Goal: Task Accomplishment & Management: Manage account settings

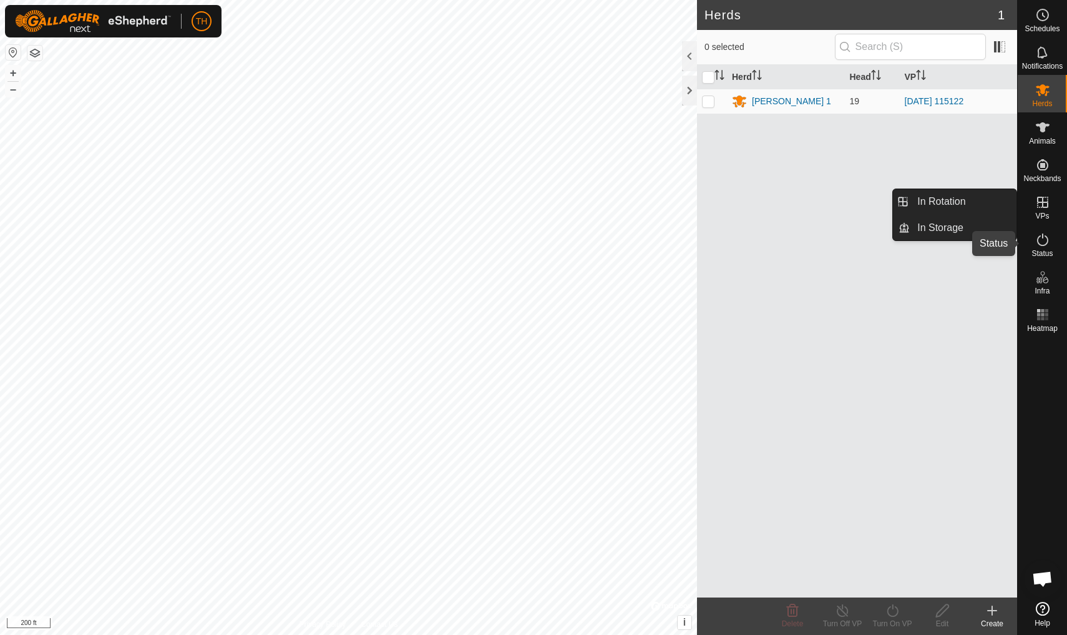
click at [826, 245] on icon at bounding box center [1042, 239] width 11 height 12
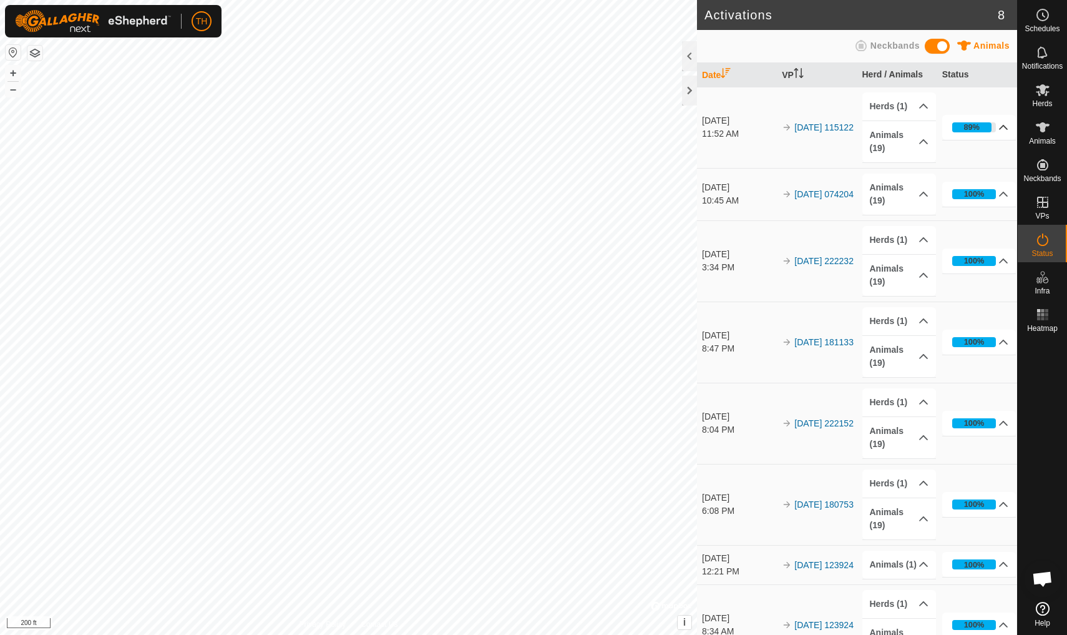
click at [826, 125] on icon at bounding box center [1004, 127] width 9 height 5
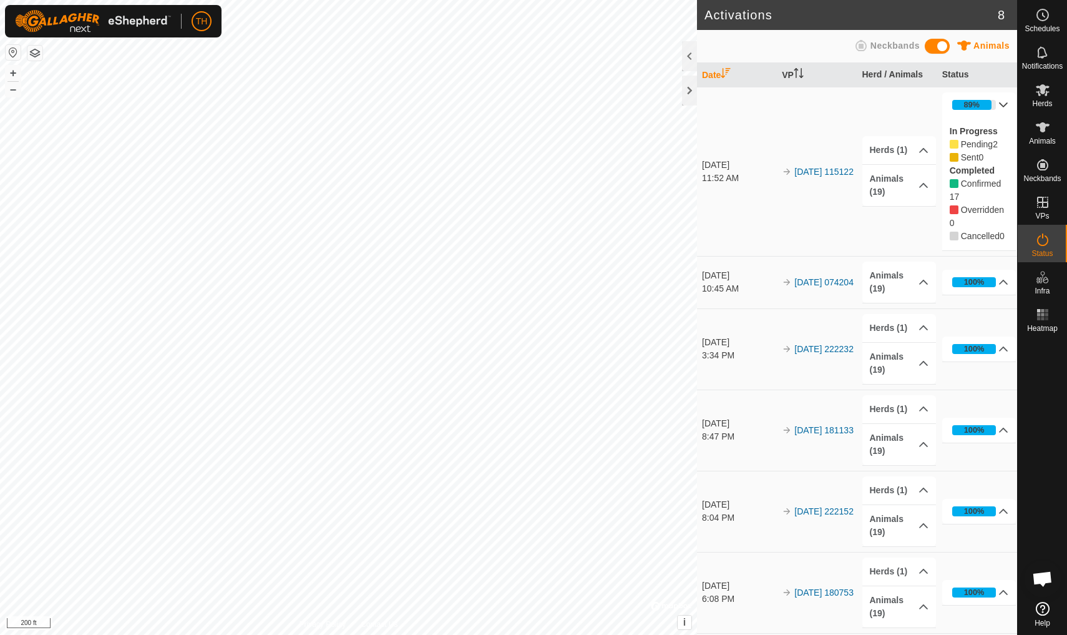
click at [826, 104] on icon at bounding box center [1004, 105] width 10 height 10
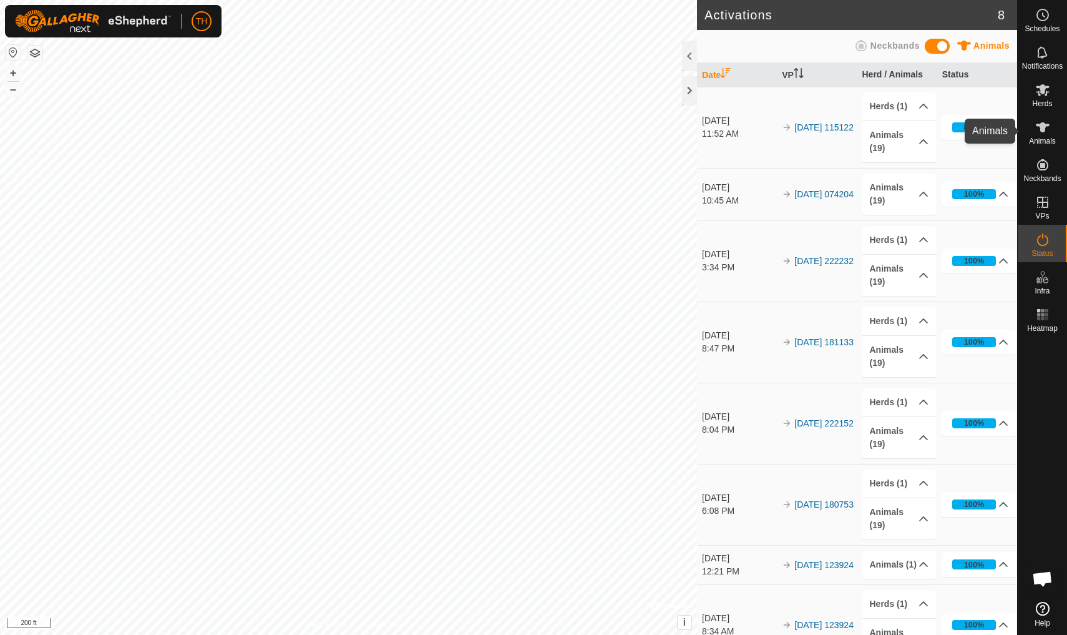
click at [826, 130] on icon at bounding box center [1042, 127] width 15 height 15
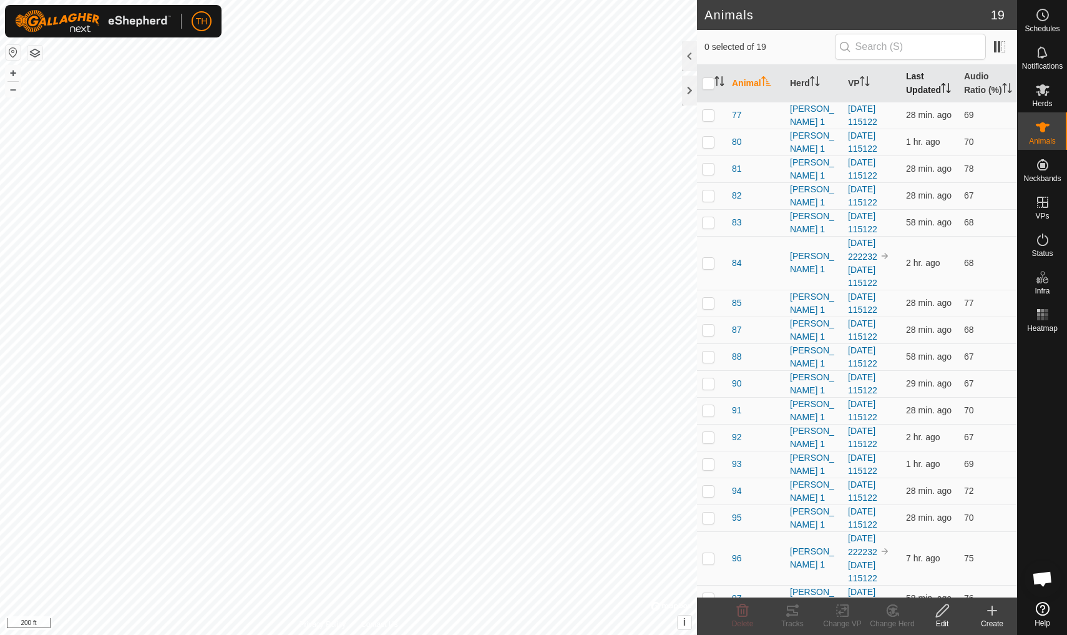
click at [826, 88] on th "Last Updated" at bounding box center [930, 83] width 58 height 37
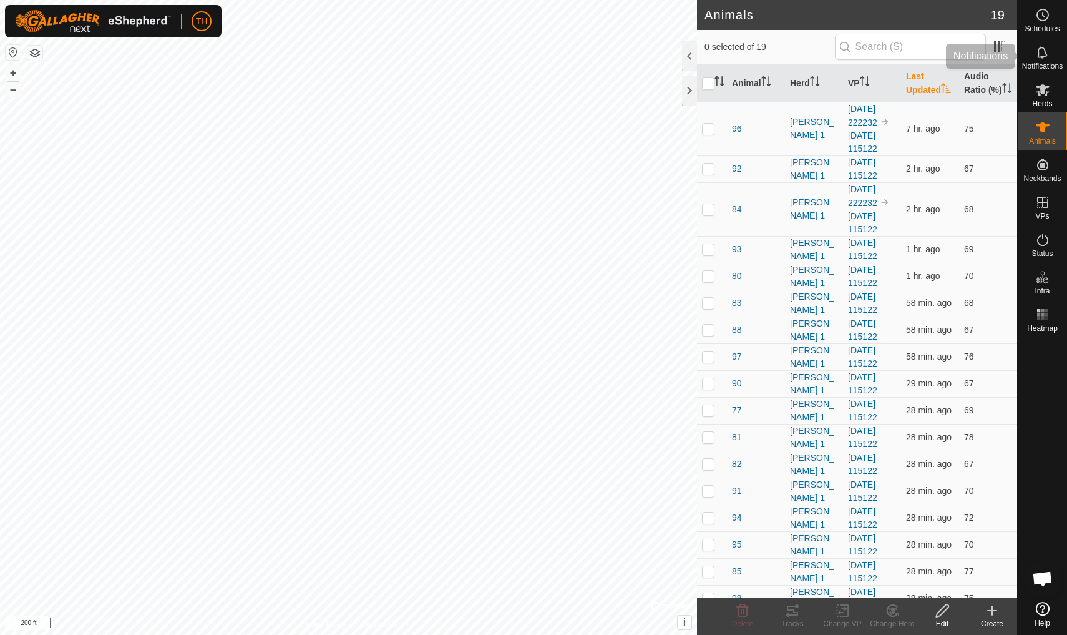
click at [826, 55] on icon at bounding box center [1042, 52] width 15 height 15
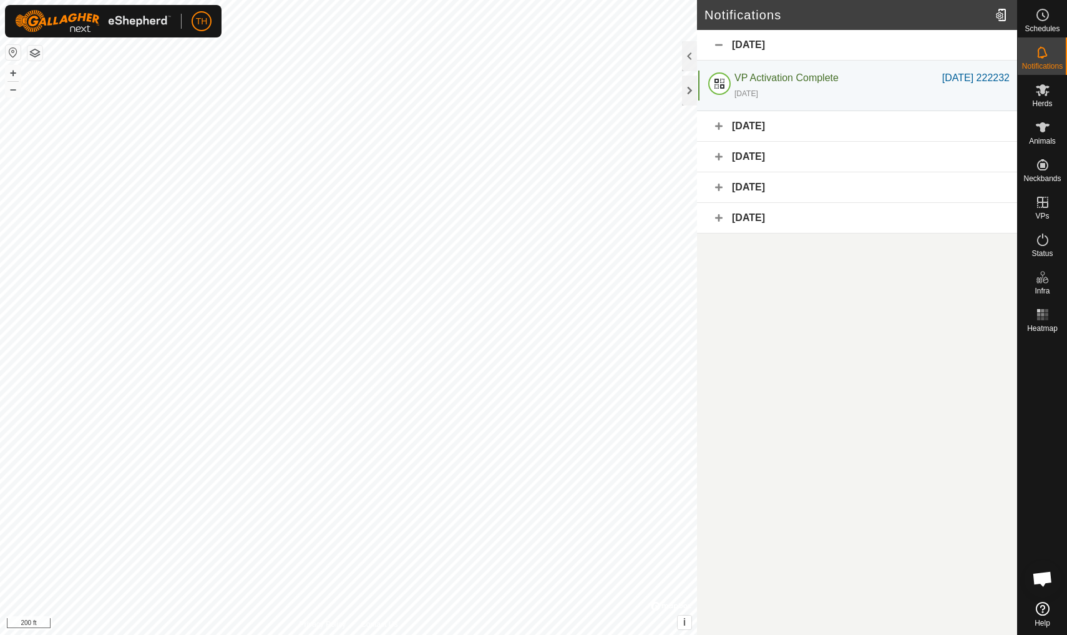
click at [721, 124] on div "[DATE]" at bounding box center [857, 126] width 320 height 31
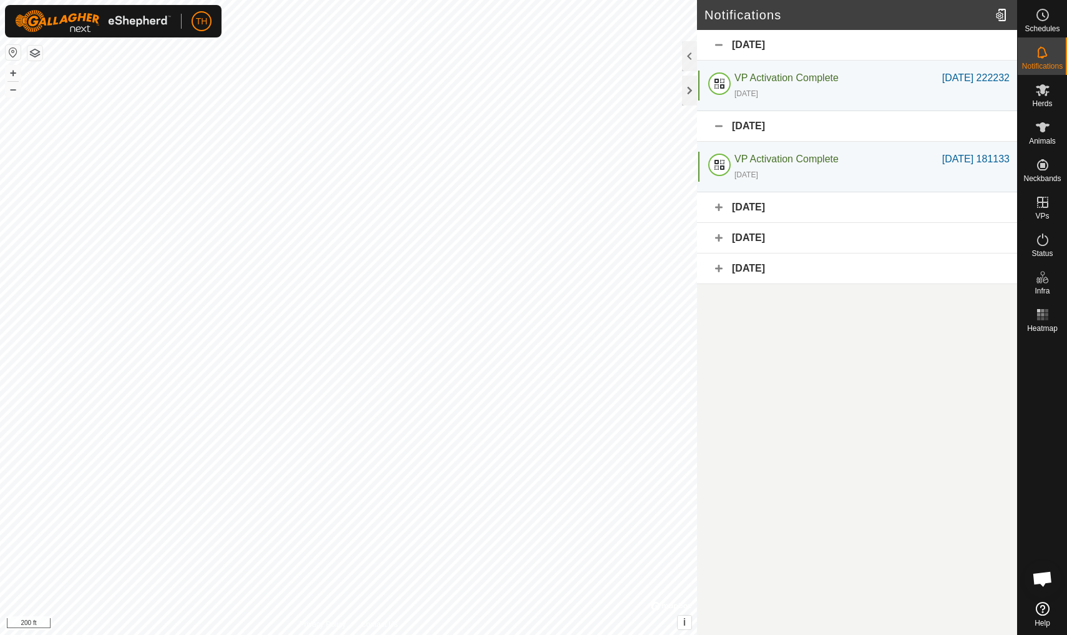
click at [721, 124] on div "[DATE]" at bounding box center [857, 126] width 320 height 31
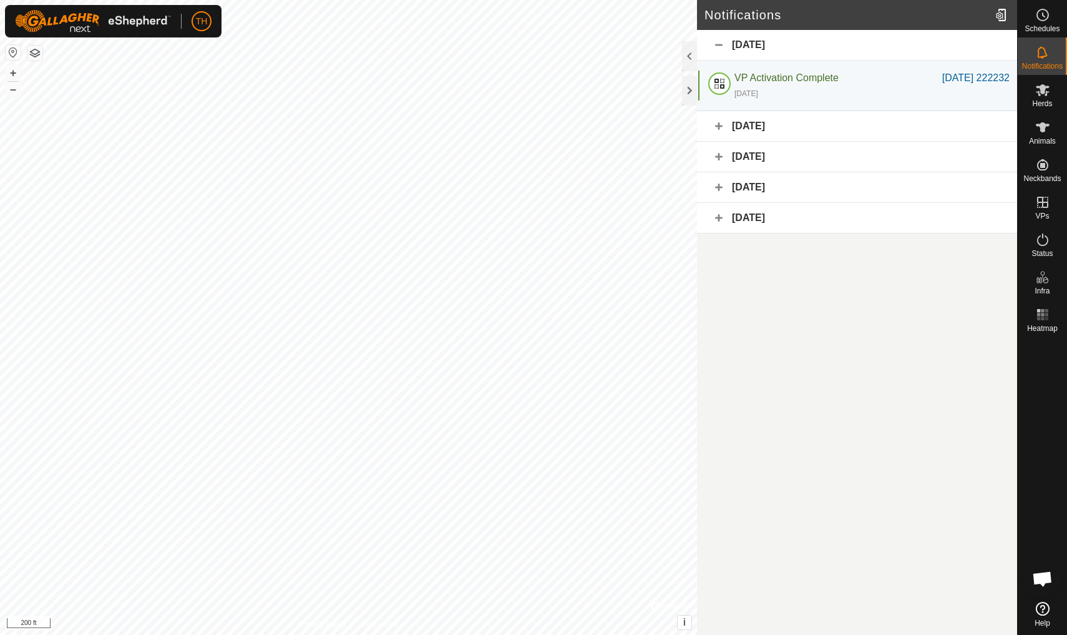
click at [718, 42] on div "[DATE]" at bounding box center [857, 45] width 320 height 31
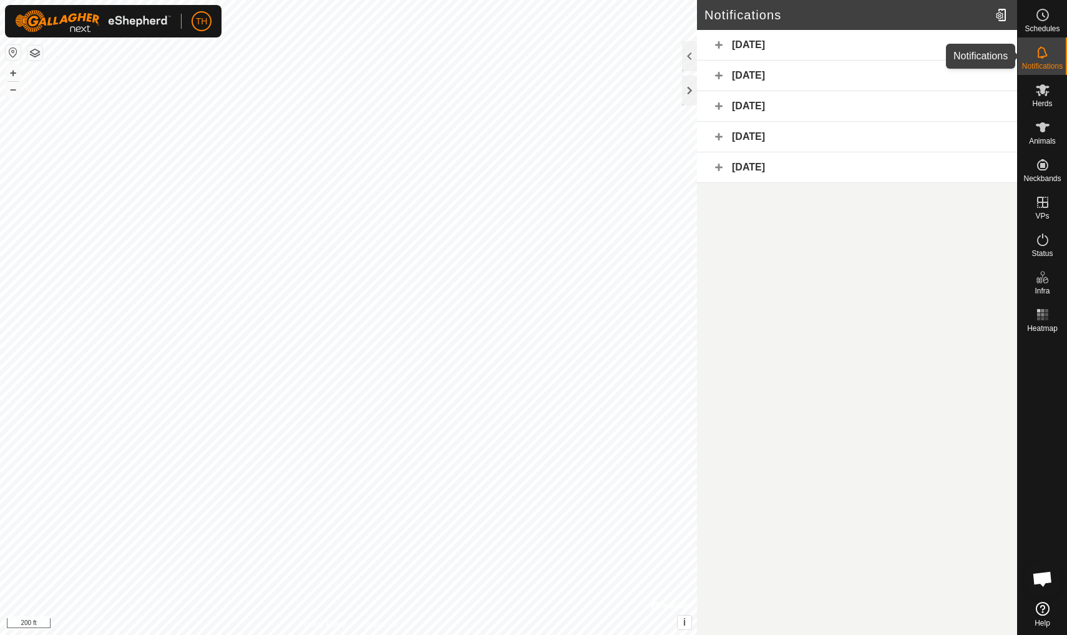
click at [826, 55] on icon at bounding box center [1042, 52] width 15 height 15
click at [826, 128] on icon at bounding box center [1043, 127] width 14 height 10
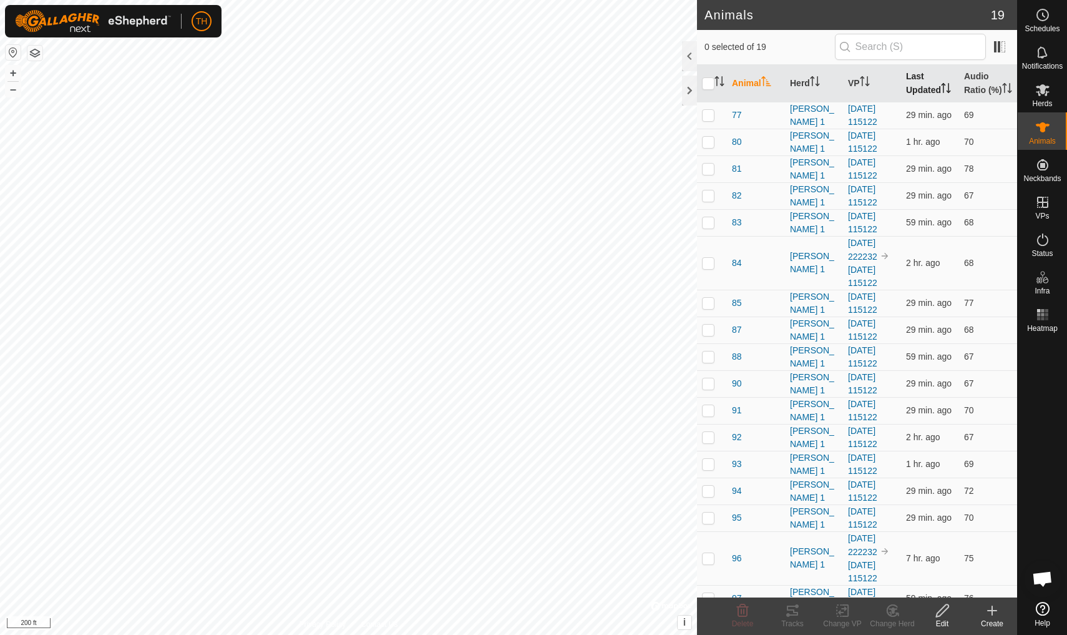
click at [826, 88] on th "Last Updated" at bounding box center [930, 83] width 58 height 37
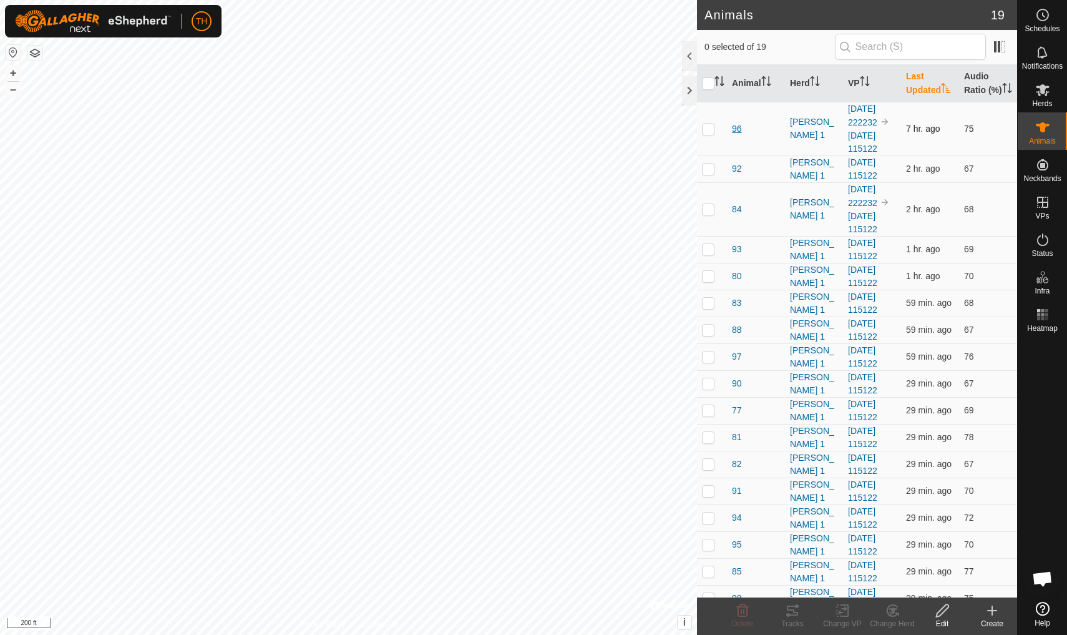
click at [736, 135] on span "96" at bounding box center [737, 128] width 10 height 13
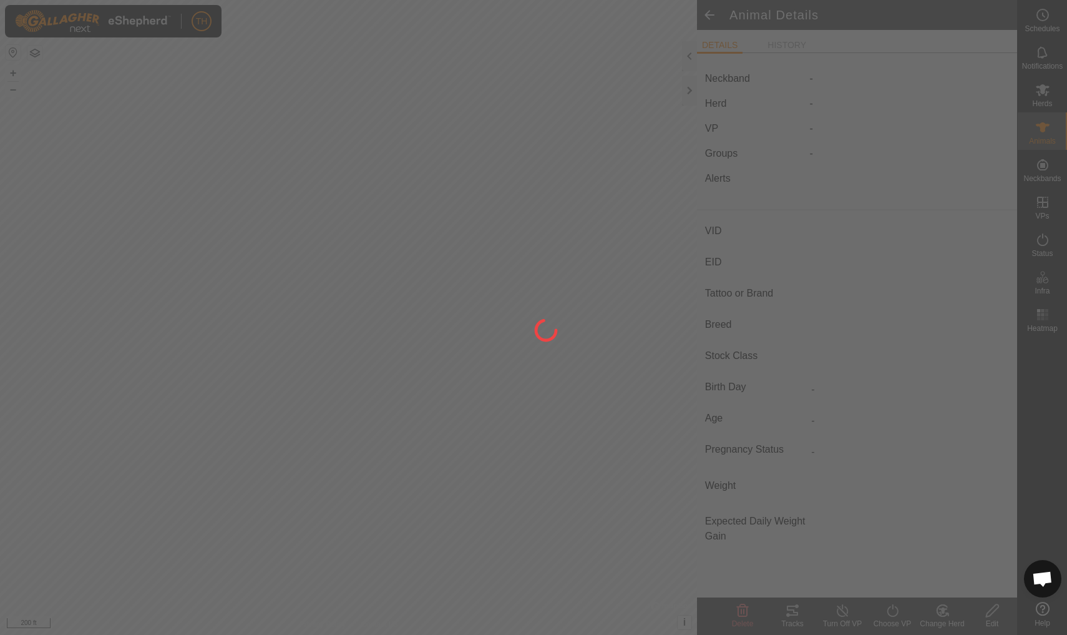
type input "96"
type input "-"
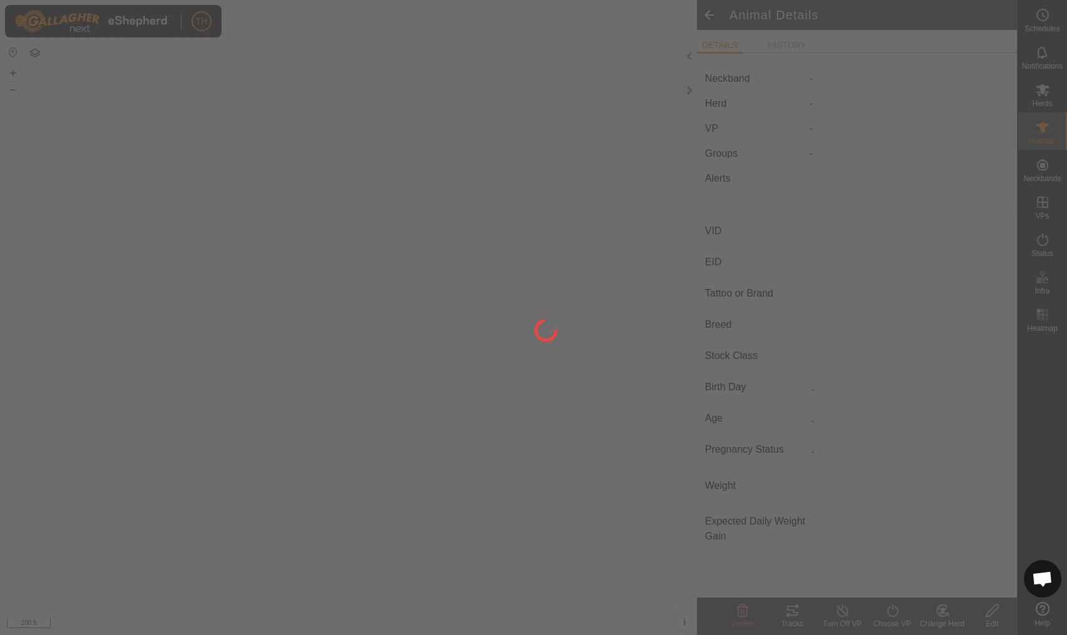
type input "0 kg"
type input "-"
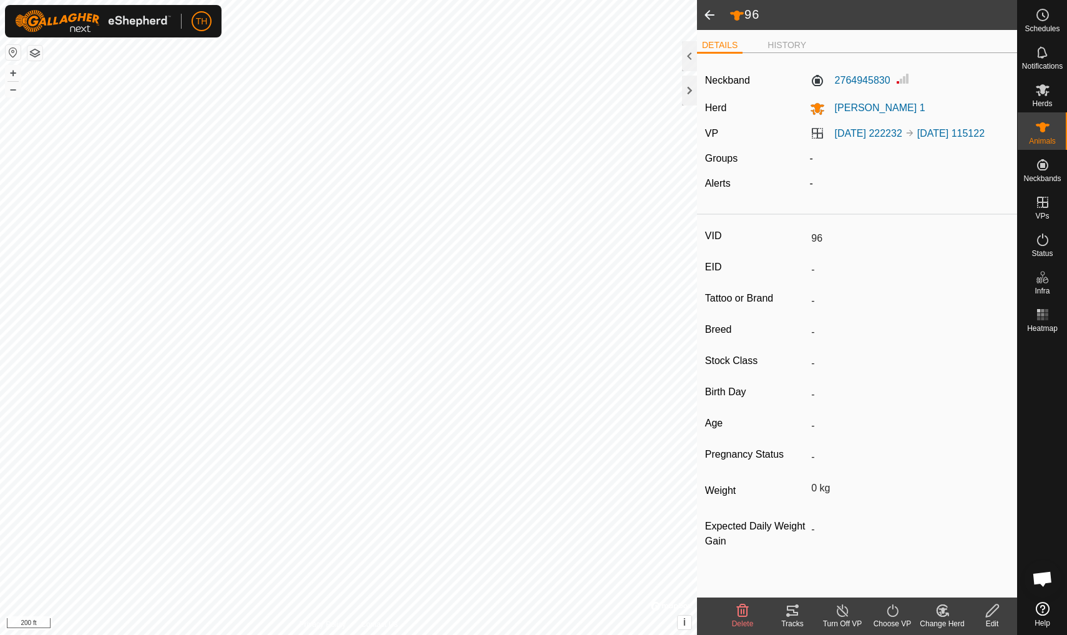
click at [793, 554] on icon at bounding box center [792, 610] width 11 height 10
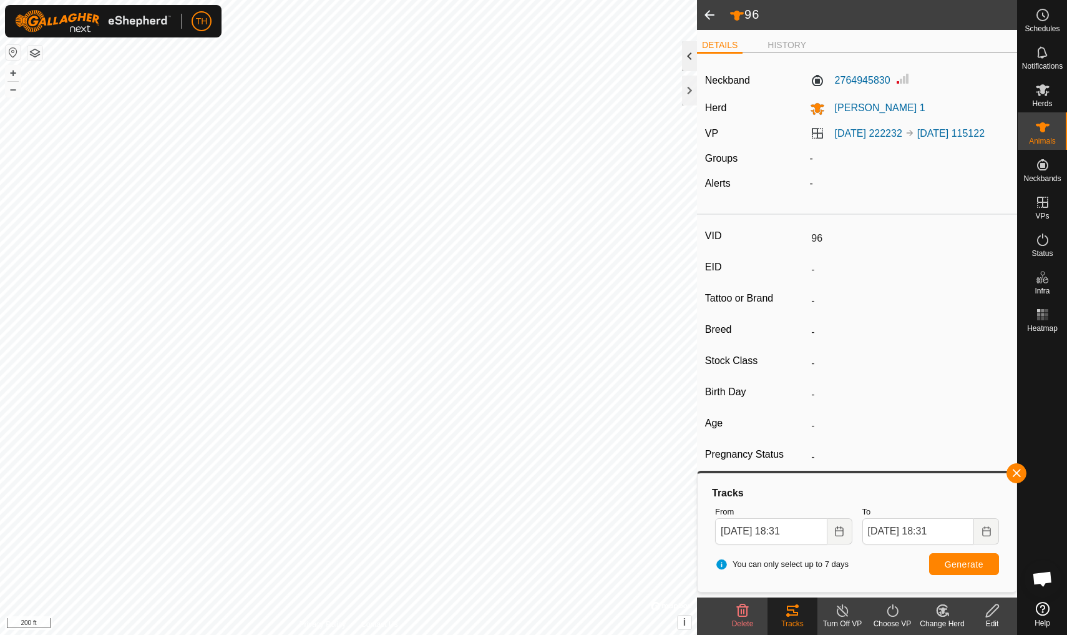
click at [690, 58] on div at bounding box center [689, 56] width 15 height 30
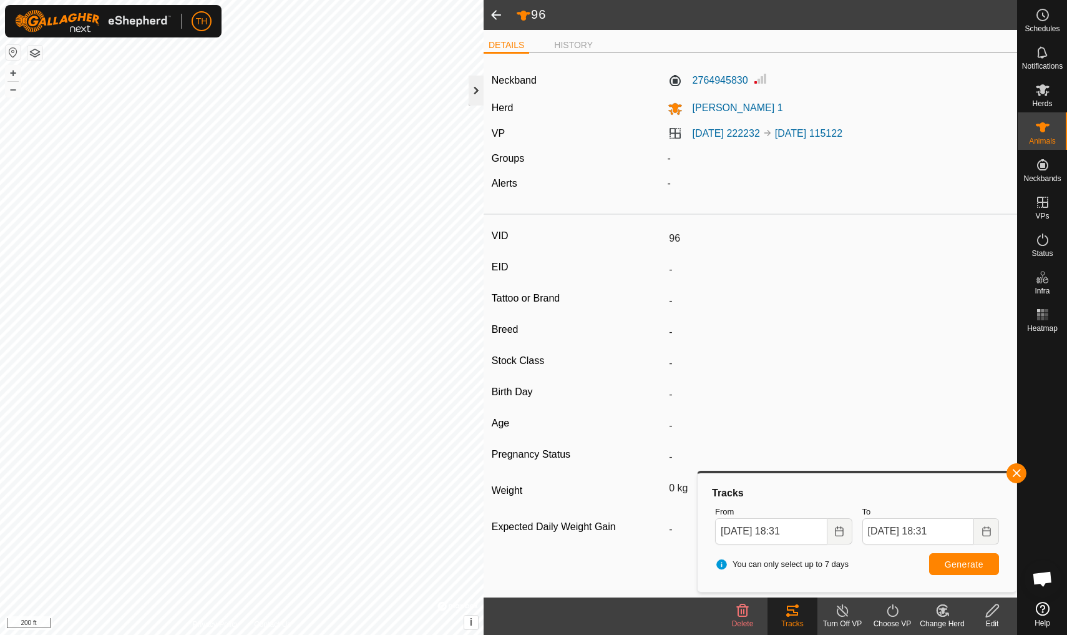
click at [477, 90] on div at bounding box center [476, 91] width 15 height 30
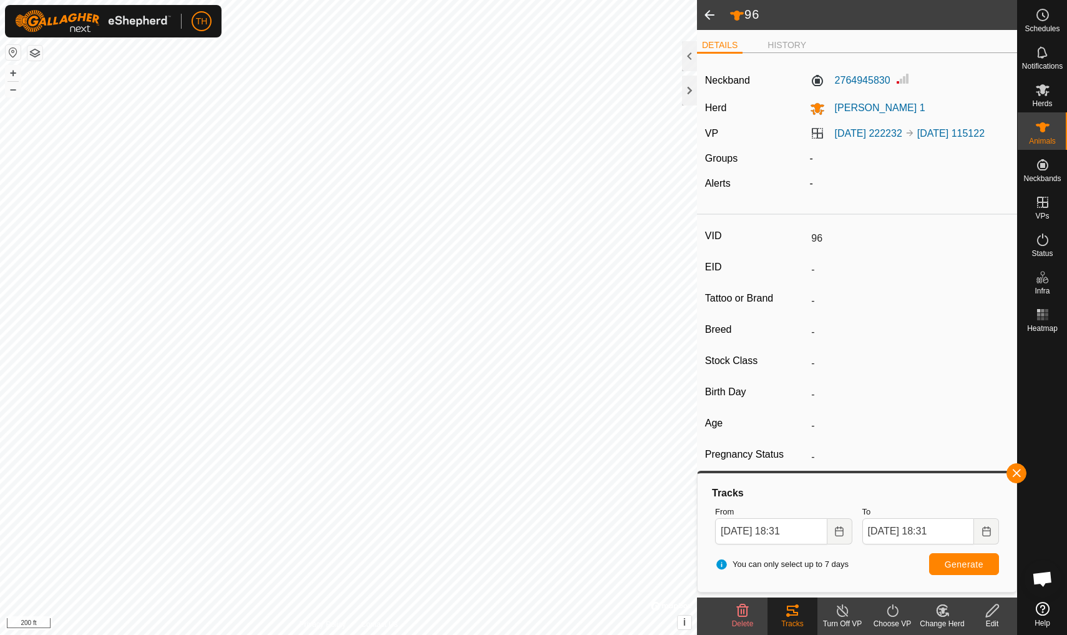
click at [706, 19] on span at bounding box center [709, 15] width 25 height 30
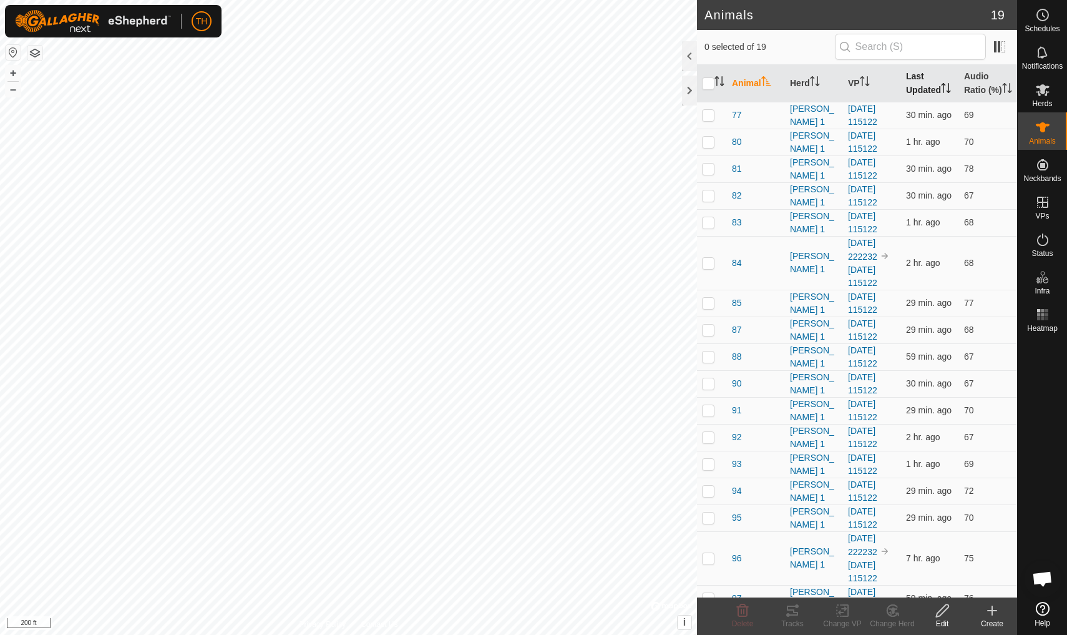
click at [826, 100] on th "Last Updated" at bounding box center [930, 83] width 58 height 37
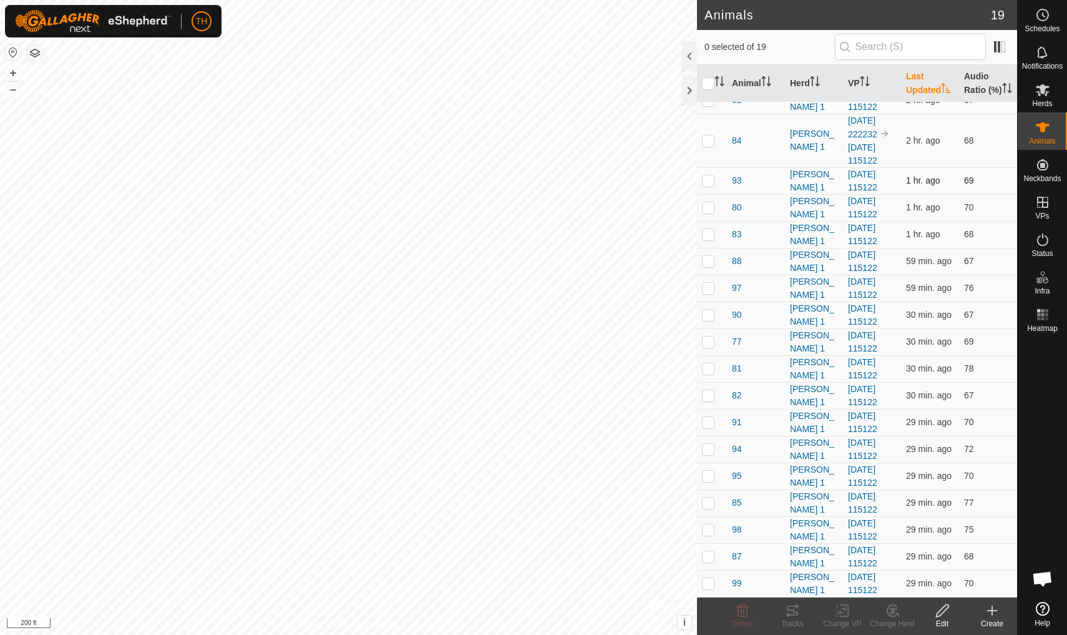
scroll to position [82, 0]
click at [736, 554] on span "99" at bounding box center [737, 583] width 10 height 13
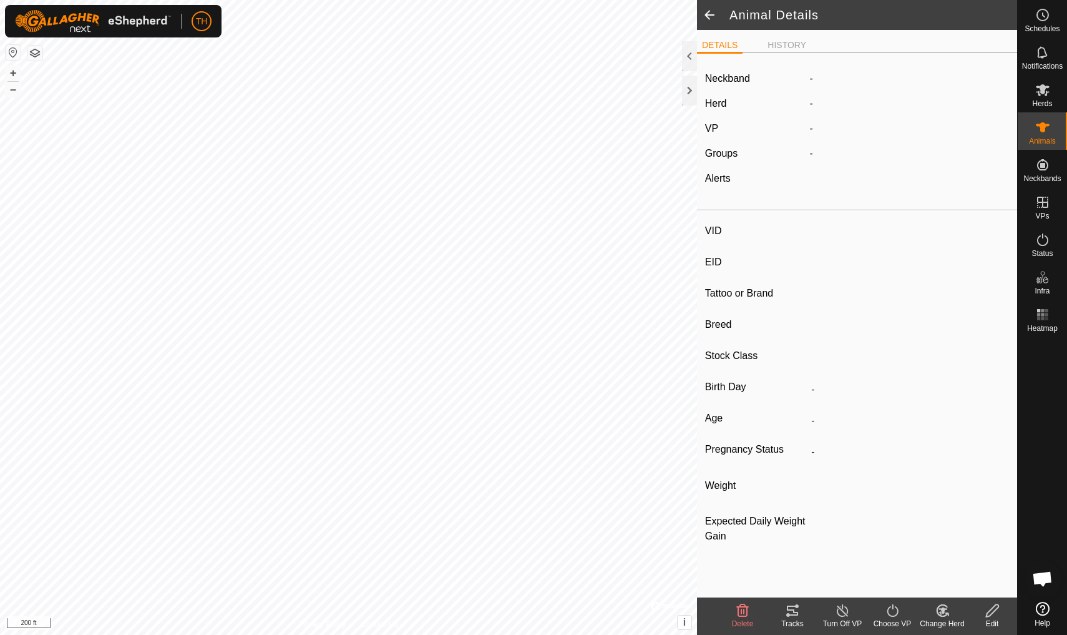
type input "99"
type input "-"
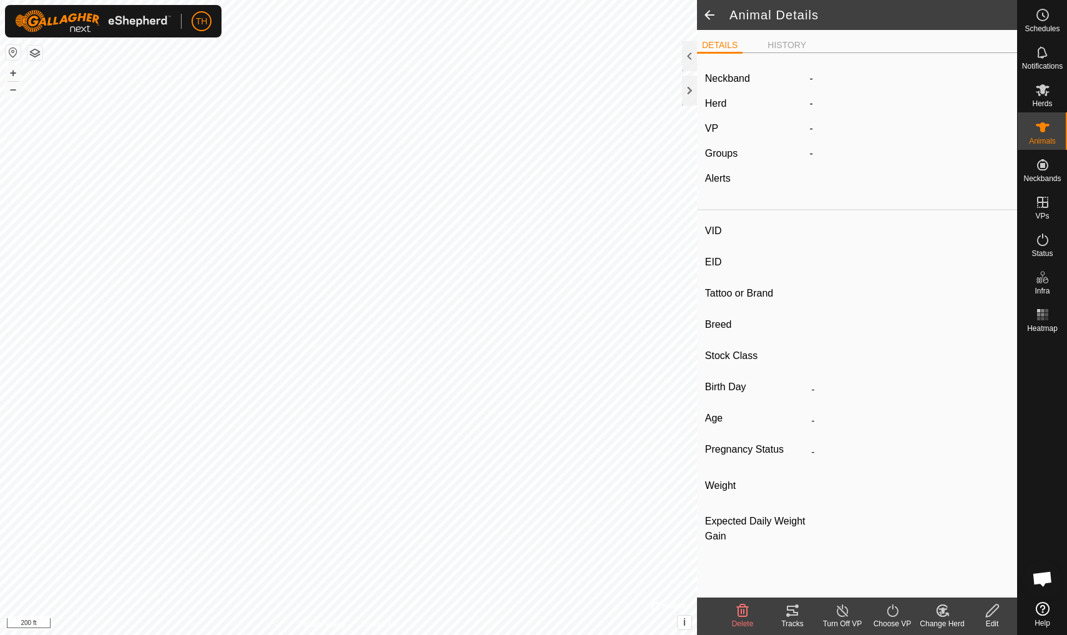
type input "0 kg"
type input "-"
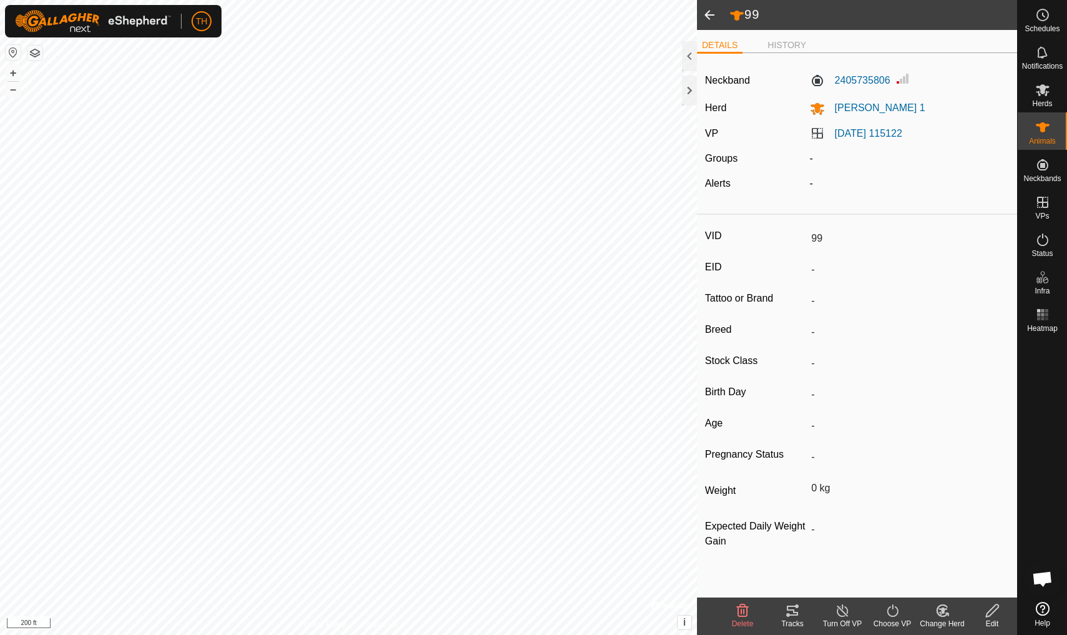
click at [791, 554] on icon at bounding box center [792, 610] width 15 height 15
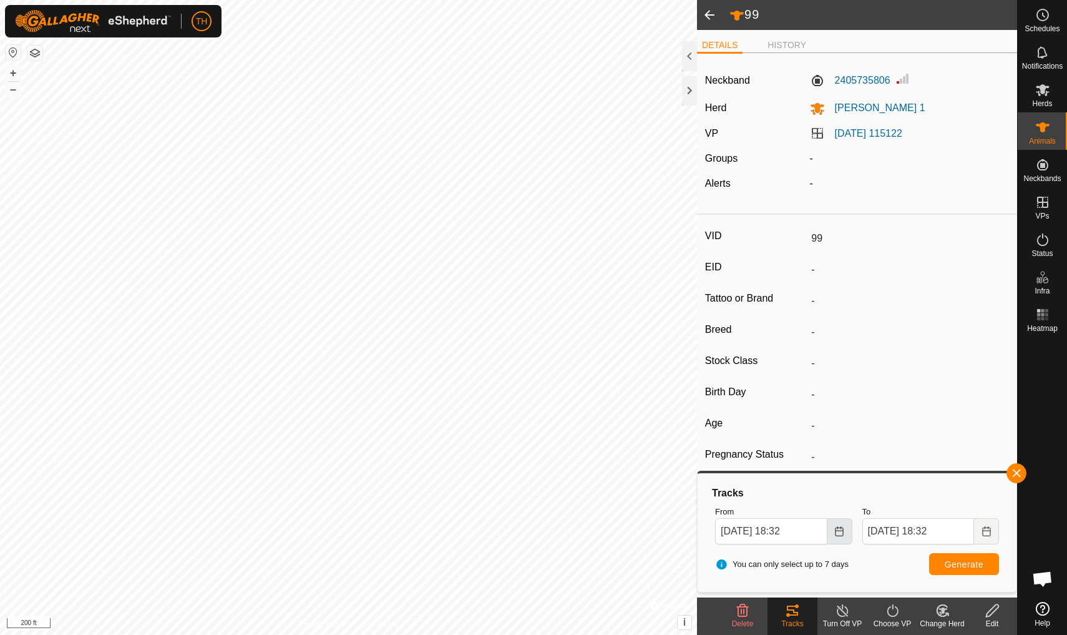
click at [826, 526] on icon "Choose Date" at bounding box center [839, 531] width 10 height 10
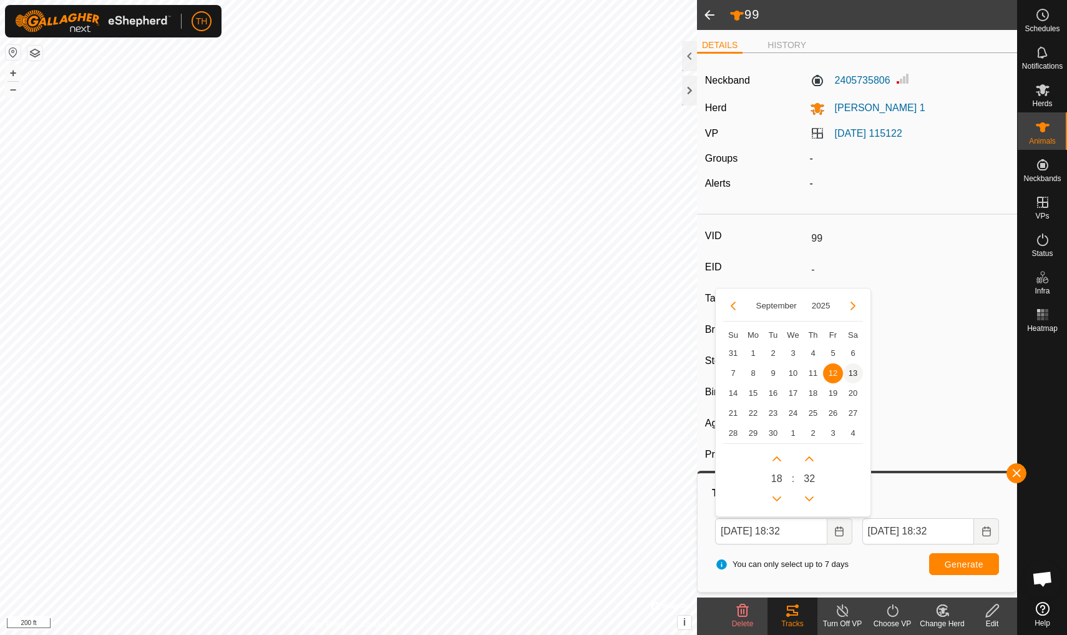
click at [826, 371] on span "13" at bounding box center [853, 373] width 20 height 20
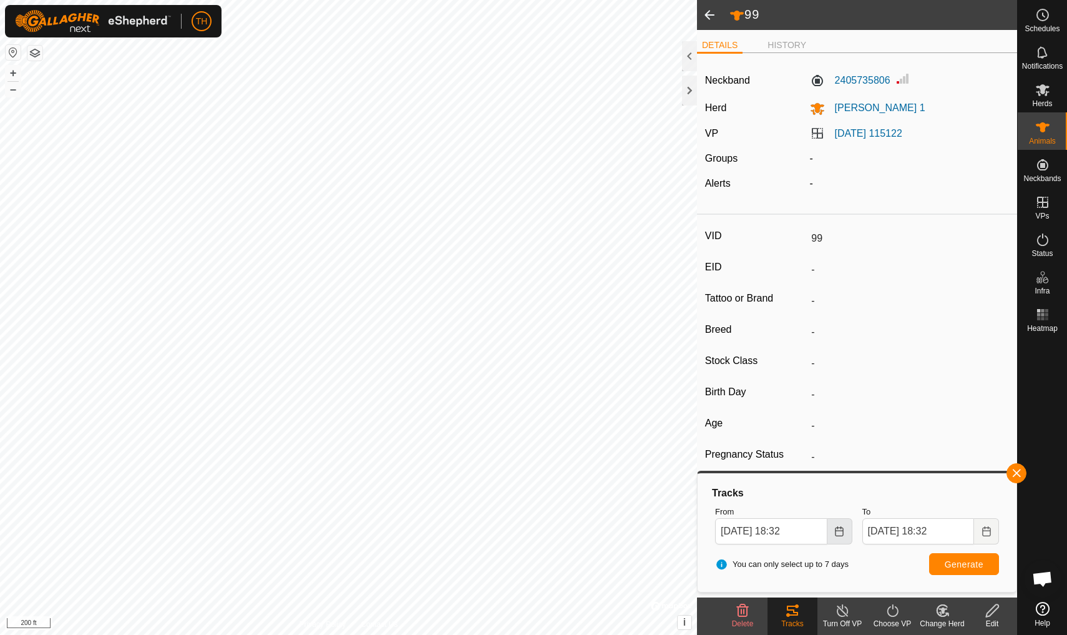
click at [826, 532] on icon "Choose Date" at bounding box center [839, 531] width 10 height 10
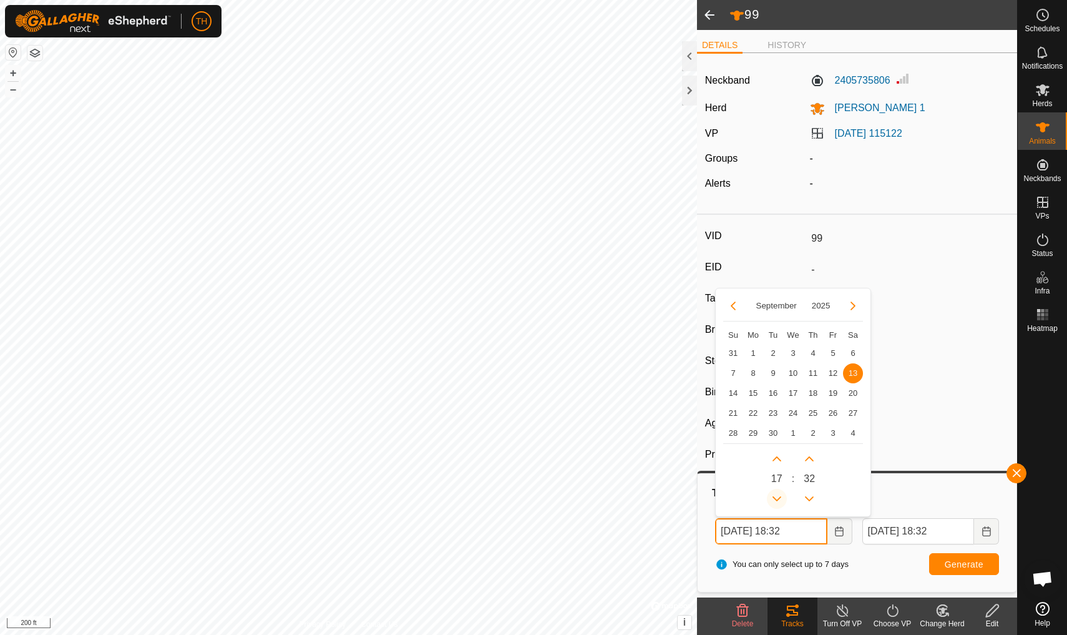
click at [775, 497] on icon "Previous Hour" at bounding box center [777, 499] width 10 height 10
click at [775, 497] on button "Previous Hour" at bounding box center [777, 499] width 20 height 20
click at [775, 497] on icon "Previous Hour" at bounding box center [777, 499] width 10 height 10
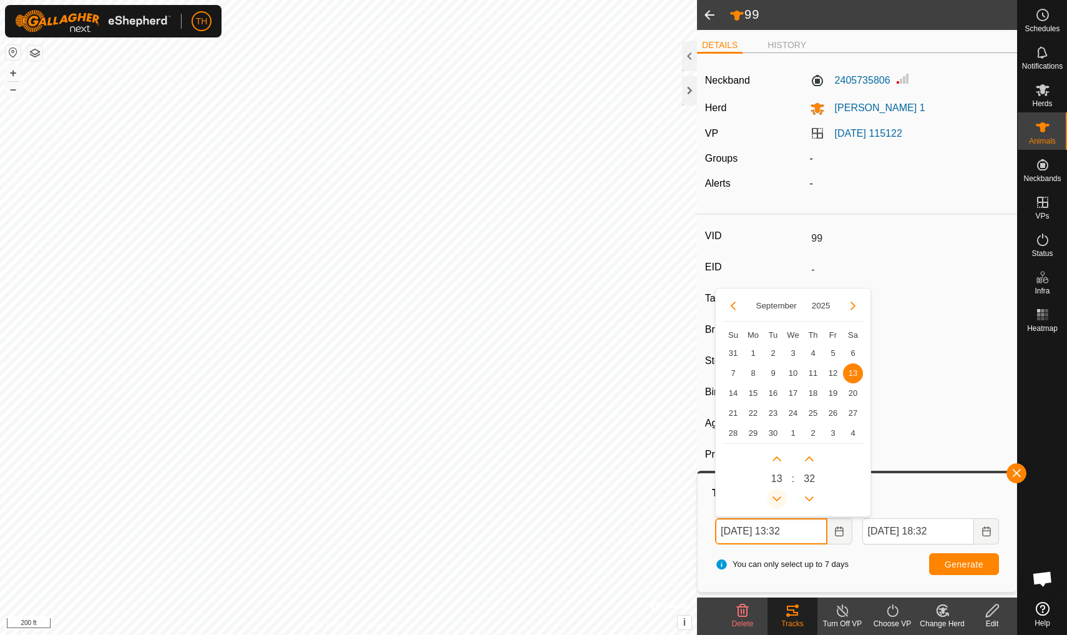
click at [775, 497] on icon "Previous Hour" at bounding box center [777, 499] width 10 height 10
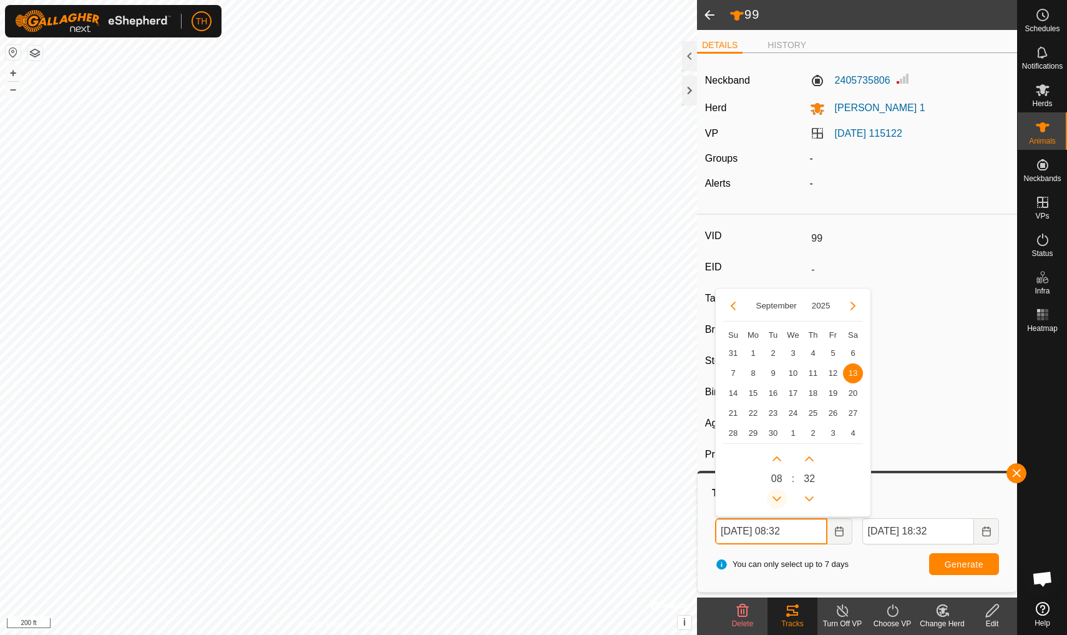
click at [775, 497] on icon "Previous Hour" at bounding box center [777, 499] width 10 height 10
click at [781, 456] on icon "Next Hour" at bounding box center [777, 459] width 10 height 10
type input "[DATE] 08:32"
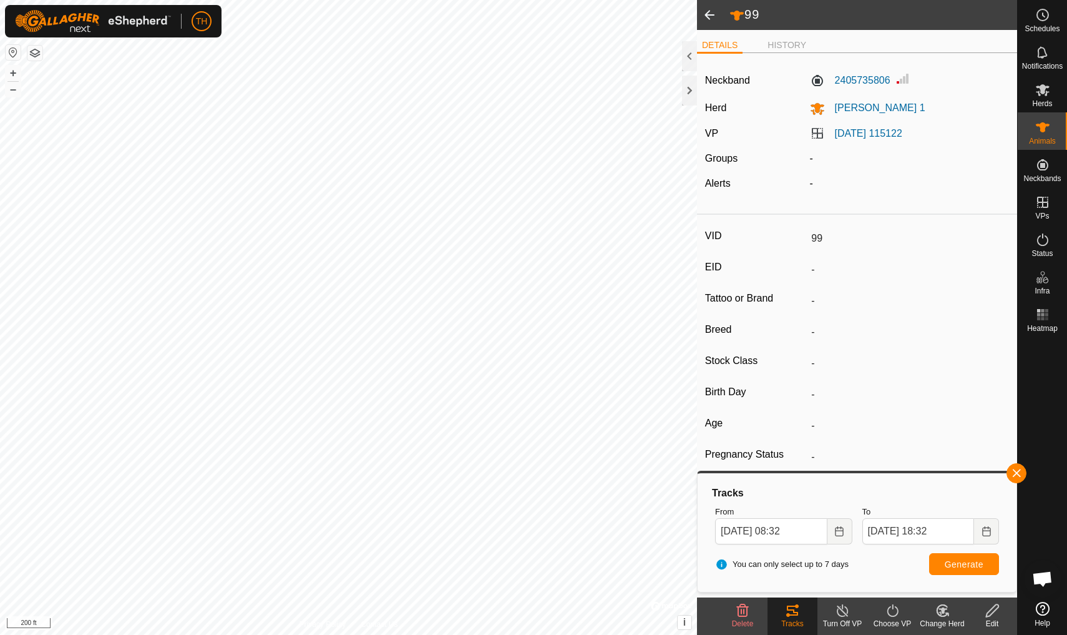
click at [826, 554] on span "Generate" at bounding box center [964, 564] width 39 height 10
click at [11, 72] on button "+" at bounding box center [13, 73] width 15 height 15
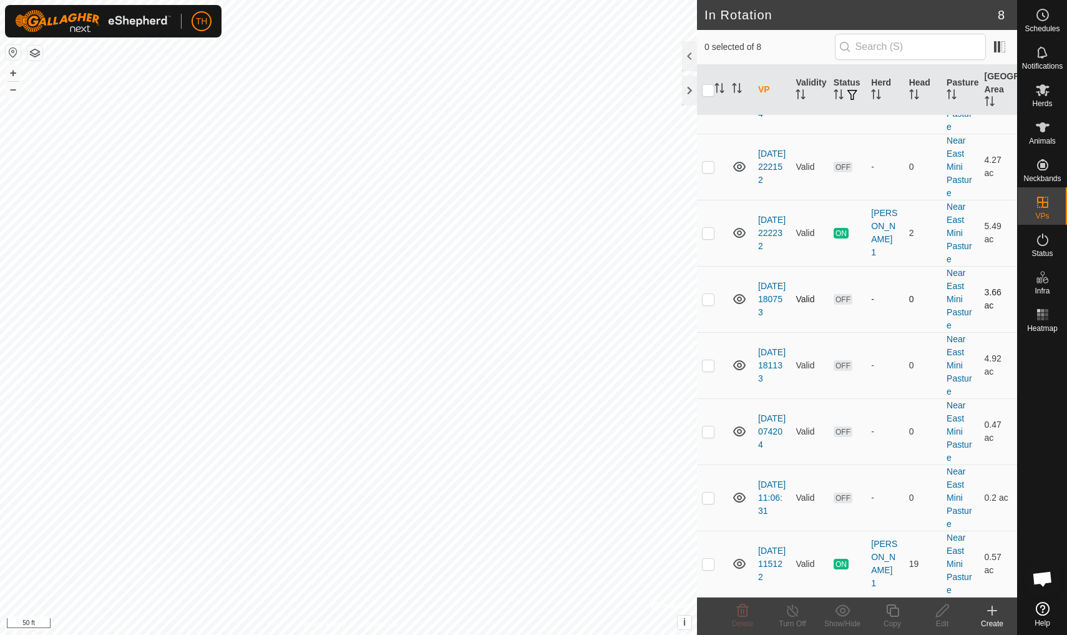
scroll to position [72, 0]
click at [12, 87] on button "–" at bounding box center [13, 89] width 15 height 15
click at [1038, 137] on span "Animals" at bounding box center [1042, 140] width 27 height 7
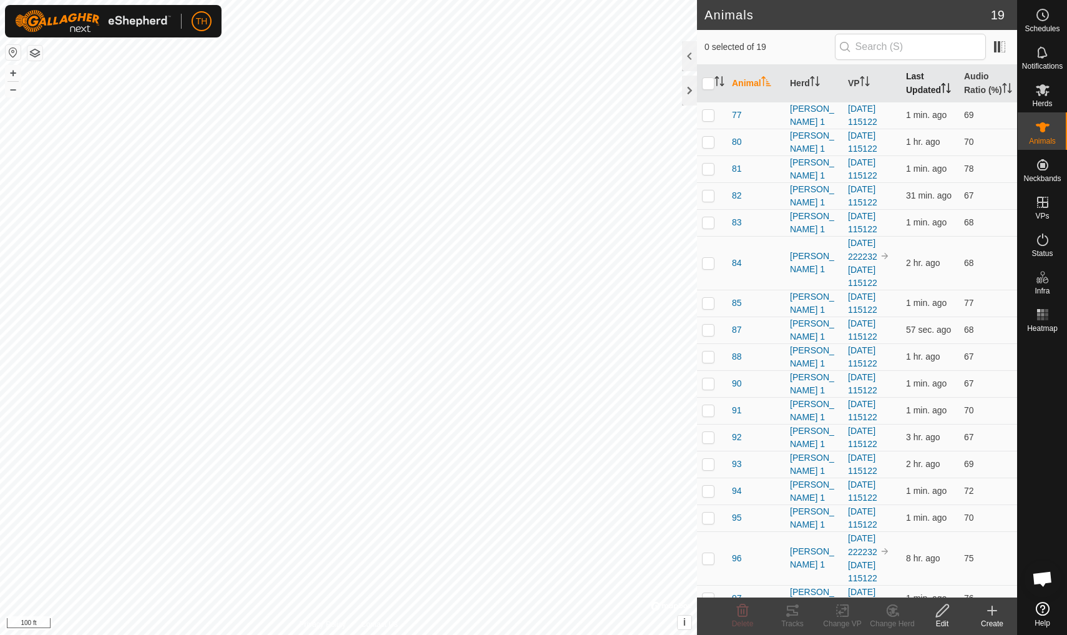
click at [918, 87] on th "Last Updated" at bounding box center [930, 83] width 58 height 37
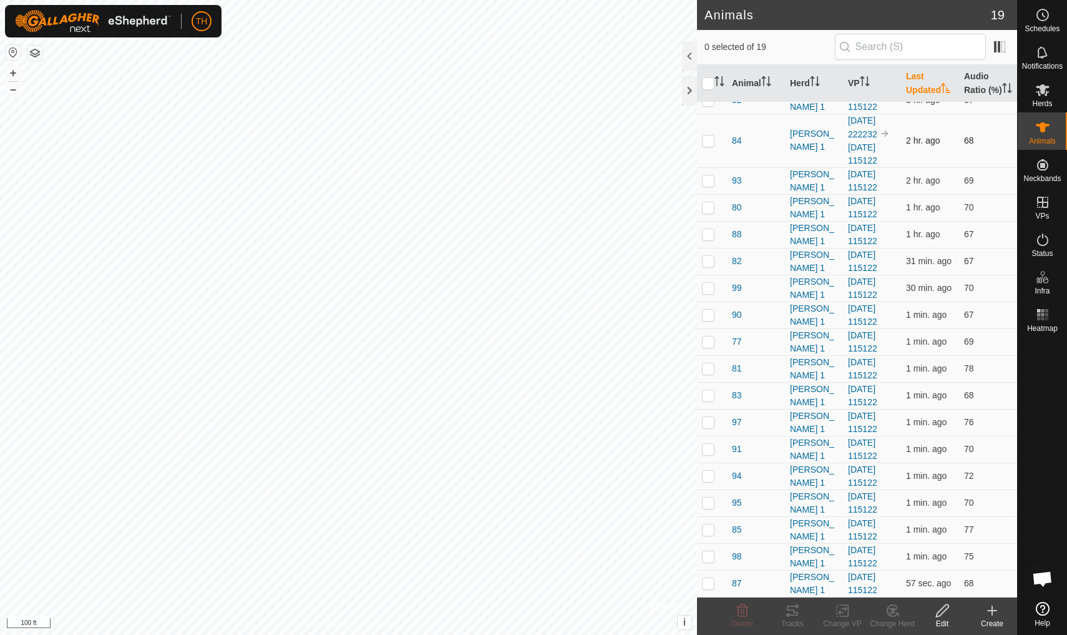
scroll to position [82, 0]
click at [737, 314] on span "90" at bounding box center [737, 314] width 10 height 13
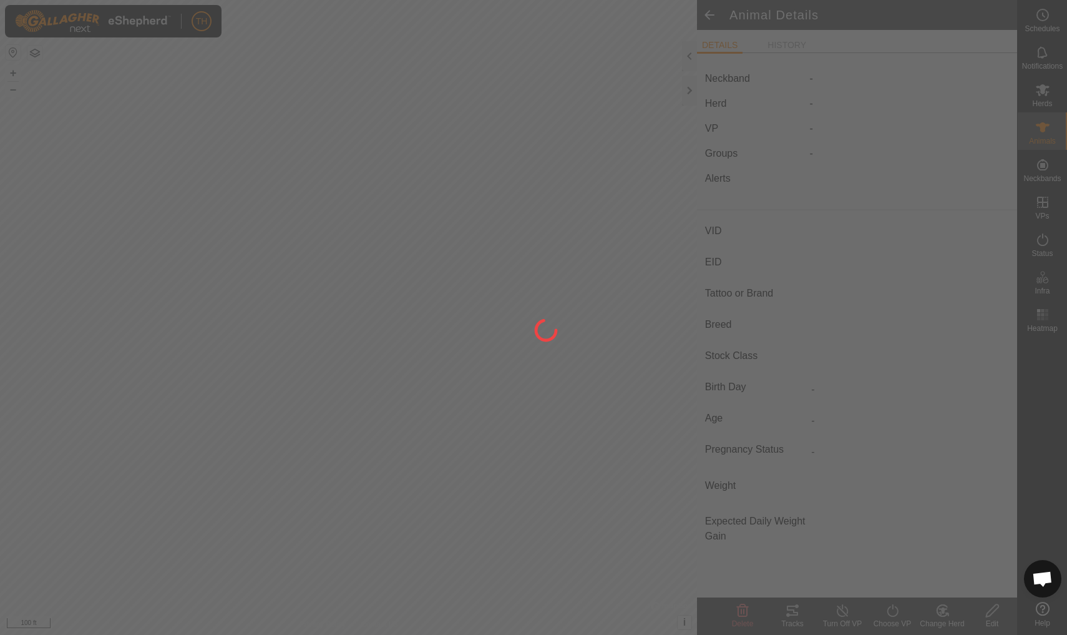
type input "90"
type input "-"
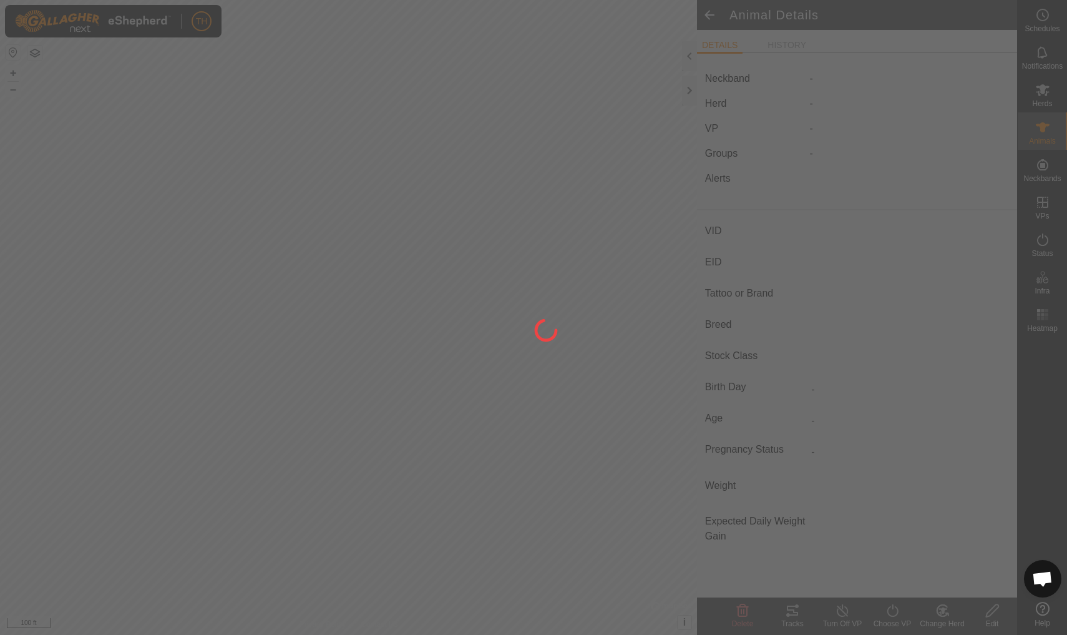
type input "0 kg"
type input "-"
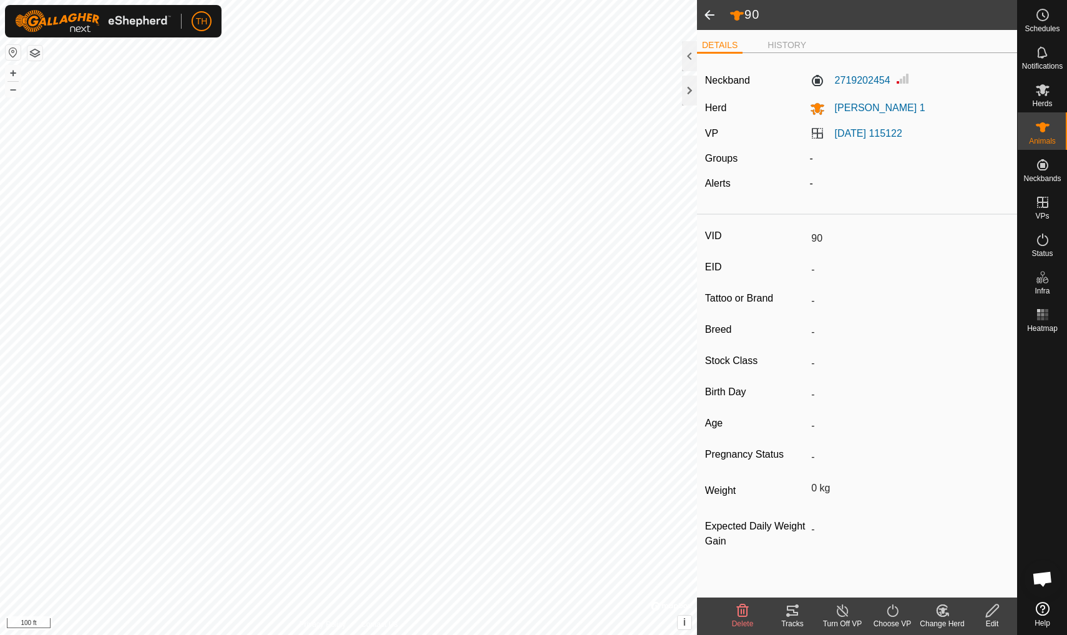
click at [791, 606] on icon at bounding box center [792, 610] width 11 height 10
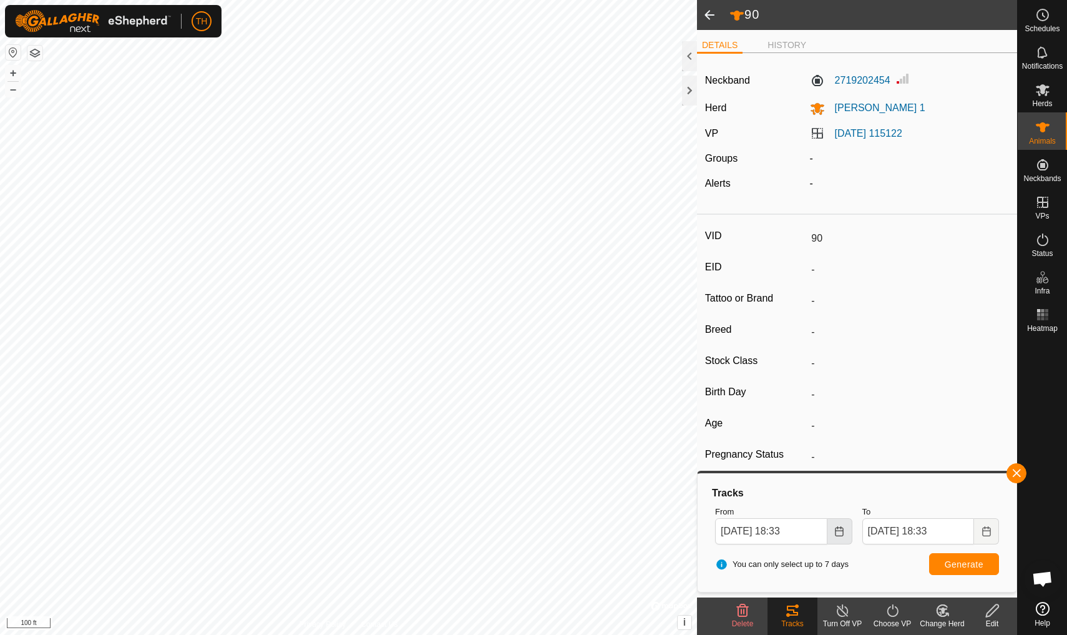
click at [841, 527] on icon "Choose Date" at bounding box center [839, 531] width 8 height 10
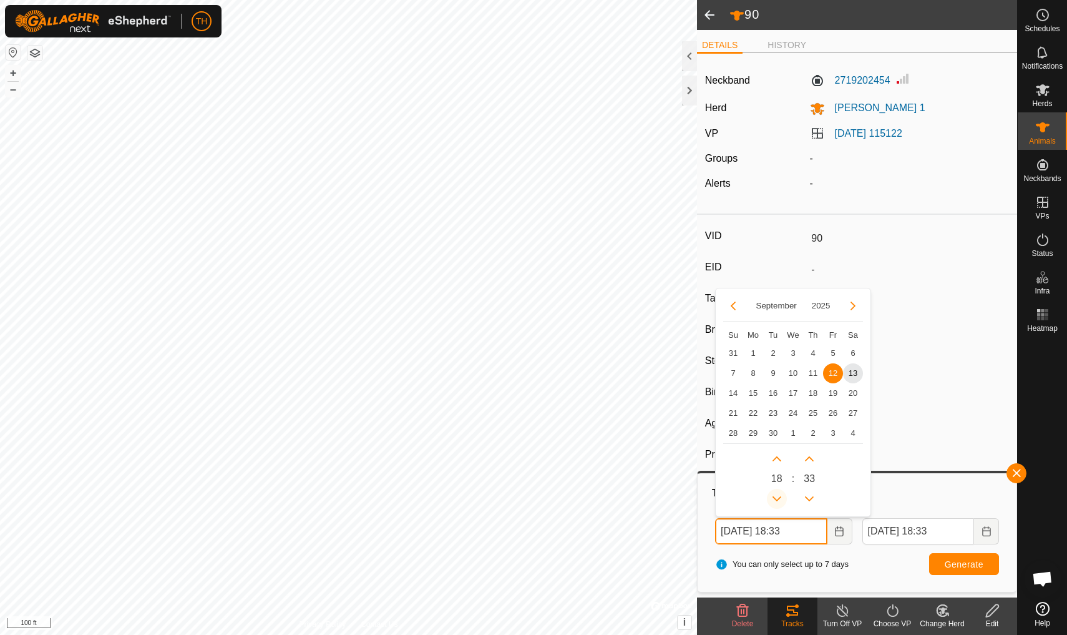
click at [776, 497] on icon "Previous Hour" at bounding box center [777, 499] width 10 height 10
click at [776, 497] on button "Previous Hour" at bounding box center [777, 499] width 20 height 20
click at [776, 497] on icon "Previous Hour" at bounding box center [777, 499] width 10 height 10
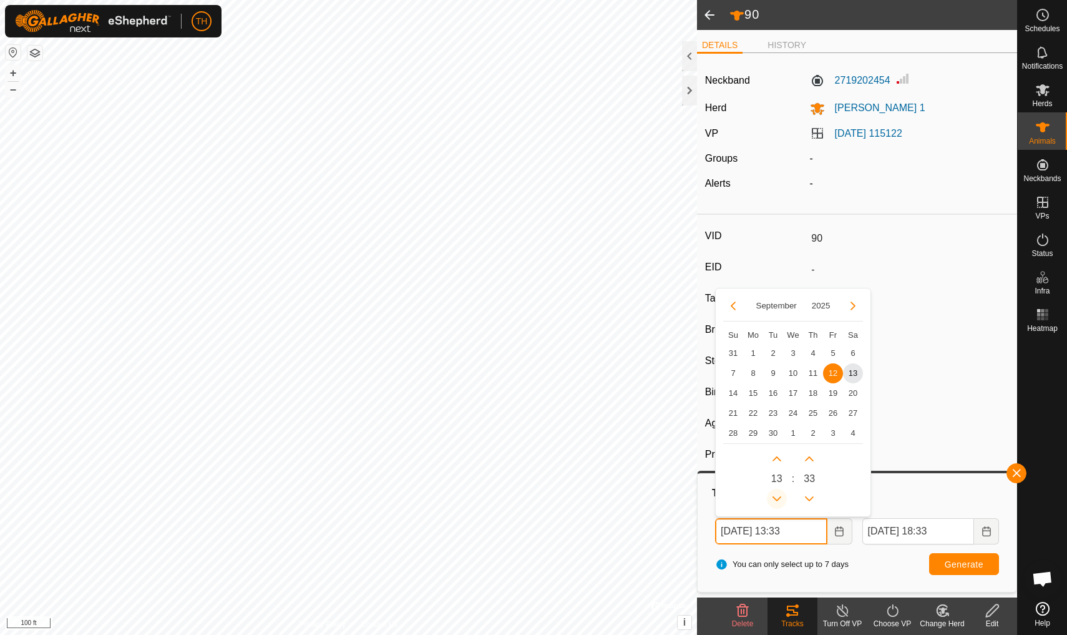
click at [776, 497] on icon "Previous Hour" at bounding box center [777, 499] width 10 height 10
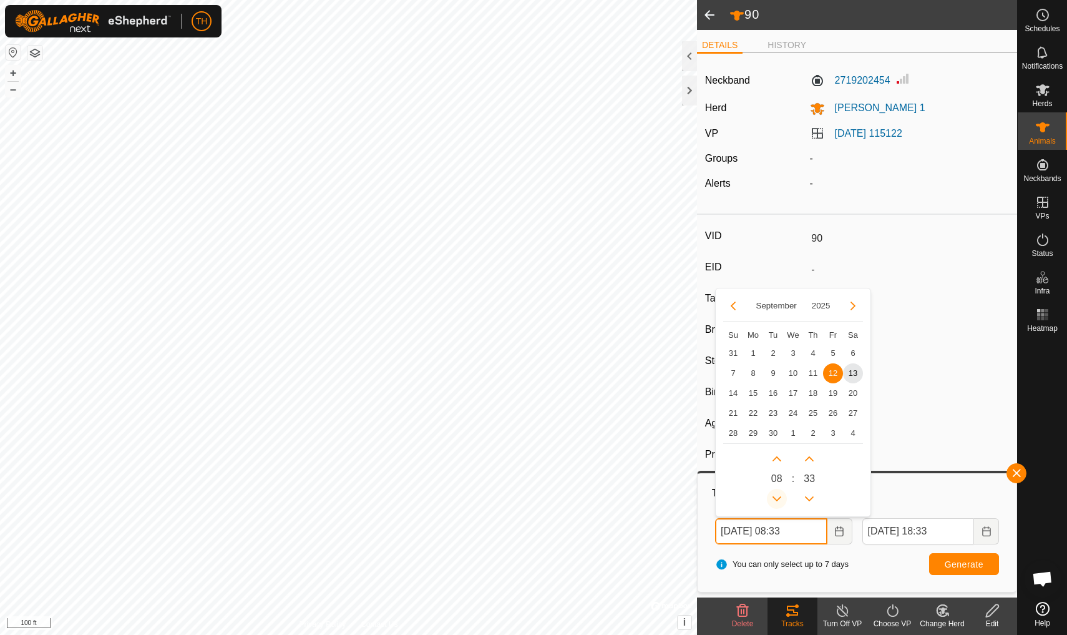
click at [776, 497] on icon "Previous Hour" at bounding box center [777, 499] width 10 height 10
click at [779, 456] on icon "Next Hour" at bounding box center [777, 459] width 10 height 10
click at [853, 369] on span "13" at bounding box center [853, 373] width 20 height 20
type input "Sep 13, 2025 08:33"
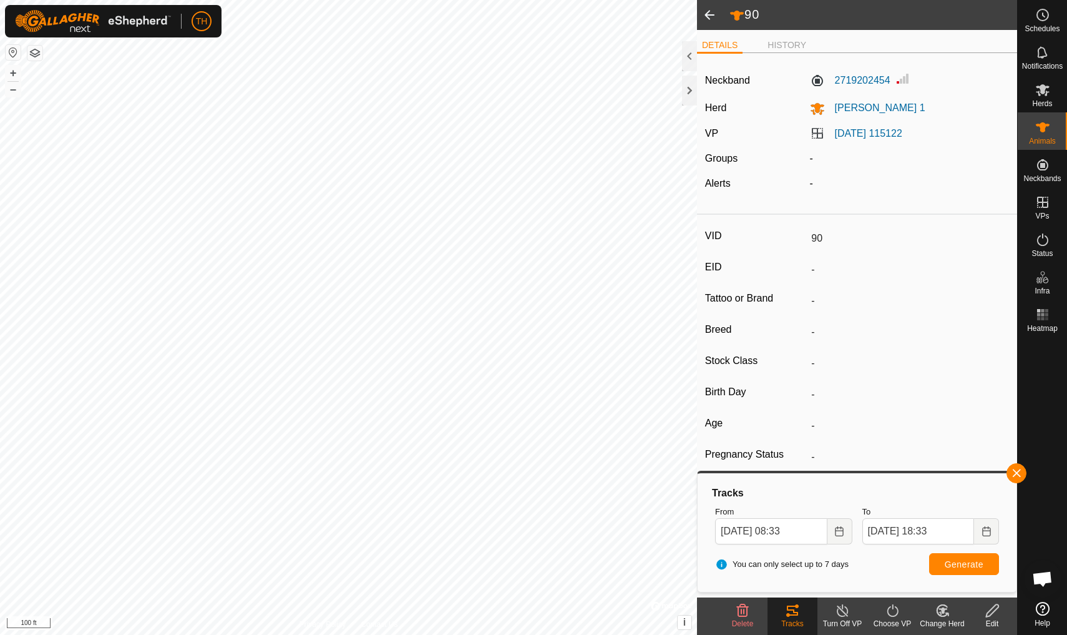
click at [955, 560] on span "Generate" at bounding box center [964, 564] width 39 height 10
click at [712, 13] on span at bounding box center [709, 15] width 25 height 30
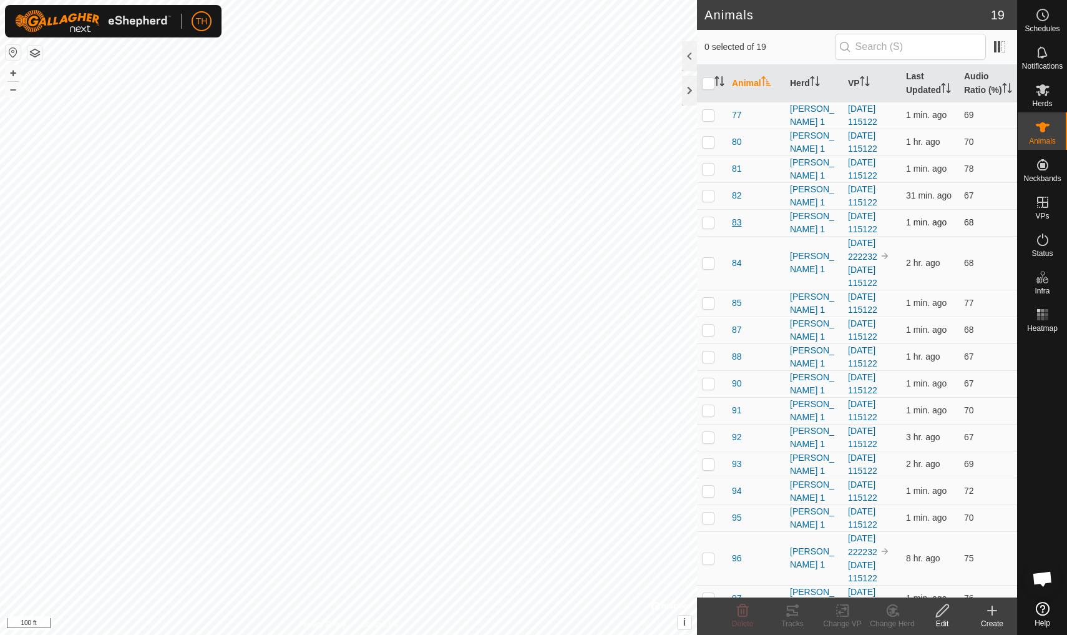
click at [735, 229] on span "83" at bounding box center [737, 222] width 10 height 13
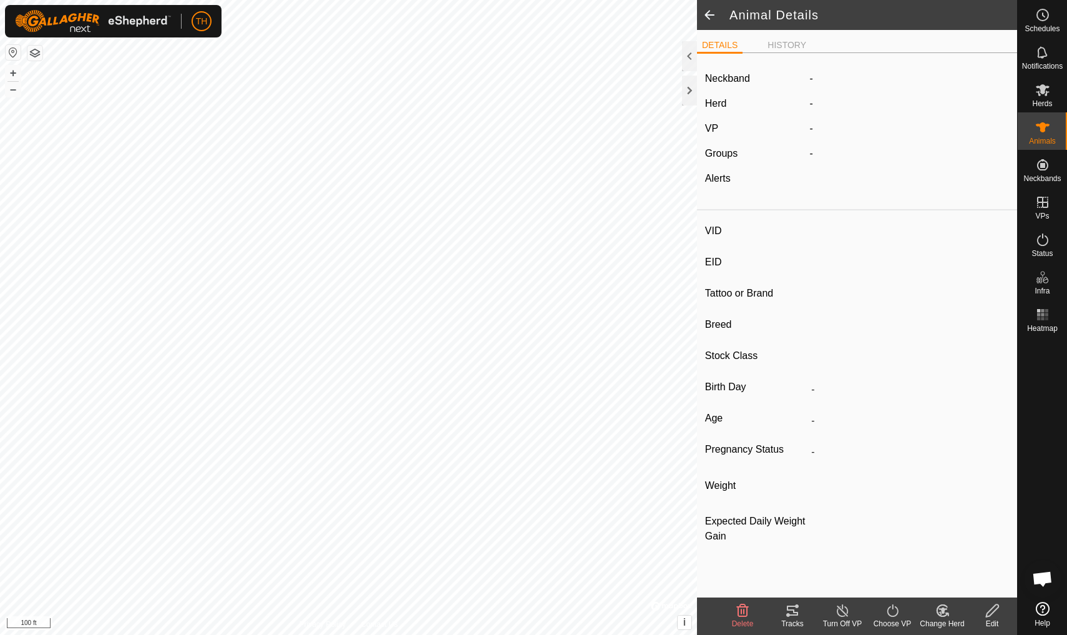
type input "83"
type input "-"
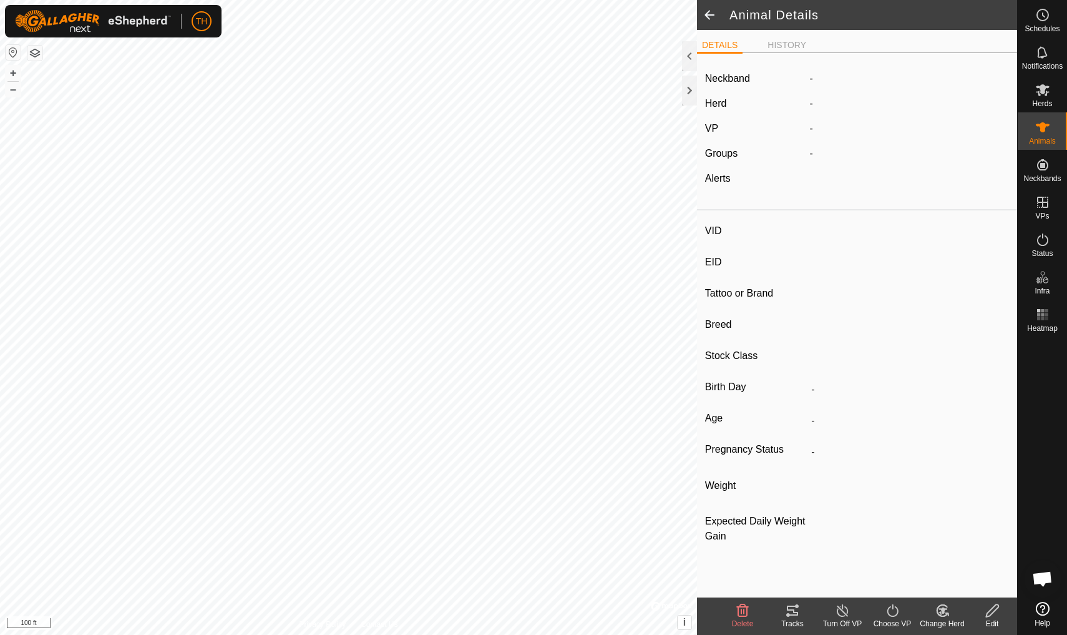
type input "0 kg"
type input "-"
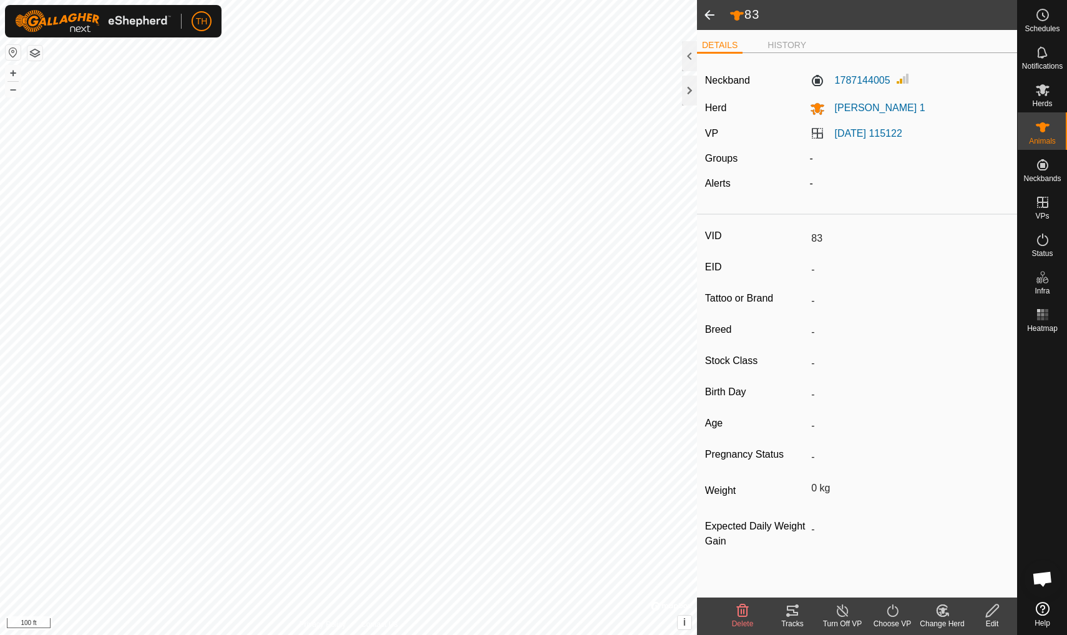
click at [796, 610] on icon at bounding box center [792, 610] width 15 height 15
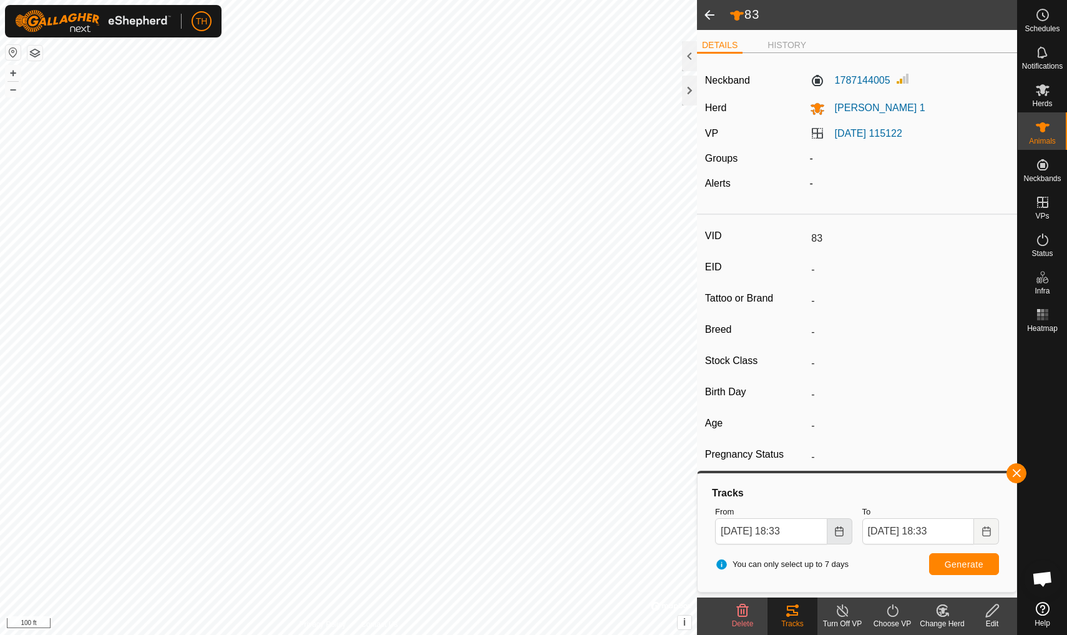
click at [842, 532] on icon "Choose Date" at bounding box center [839, 531] width 10 height 10
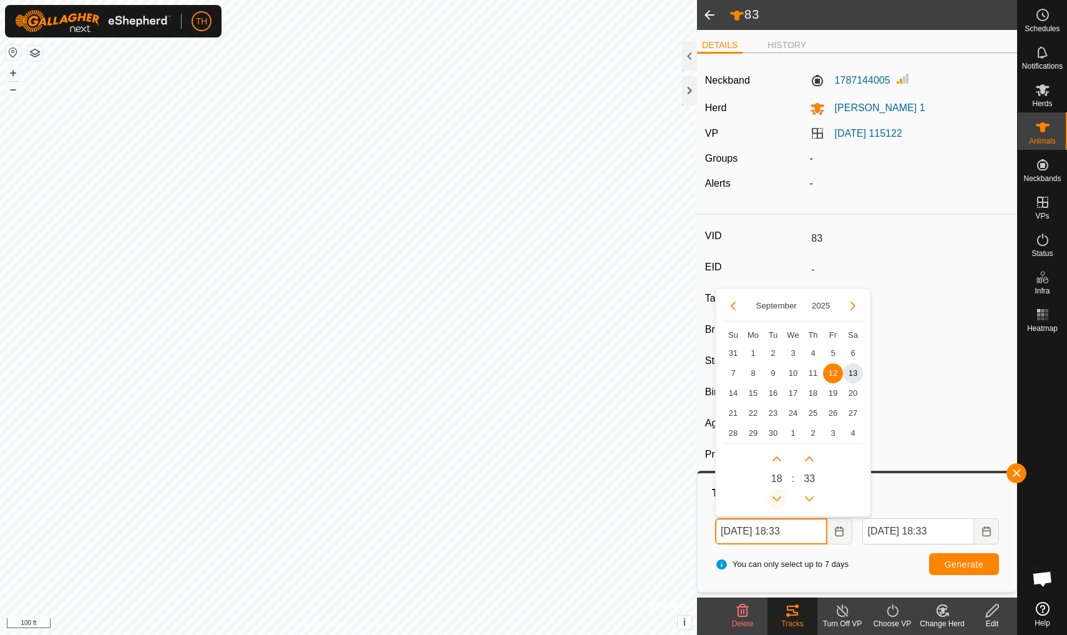
click at [777, 494] on icon "Previous Hour" at bounding box center [777, 499] width 10 height 10
click at [777, 494] on button "Previous Hour" at bounding box center [777, 499] width 20 height 20
click at [777, 494] on icon "Previous Hour" at bounding box center [777, 499] width 10 height 10
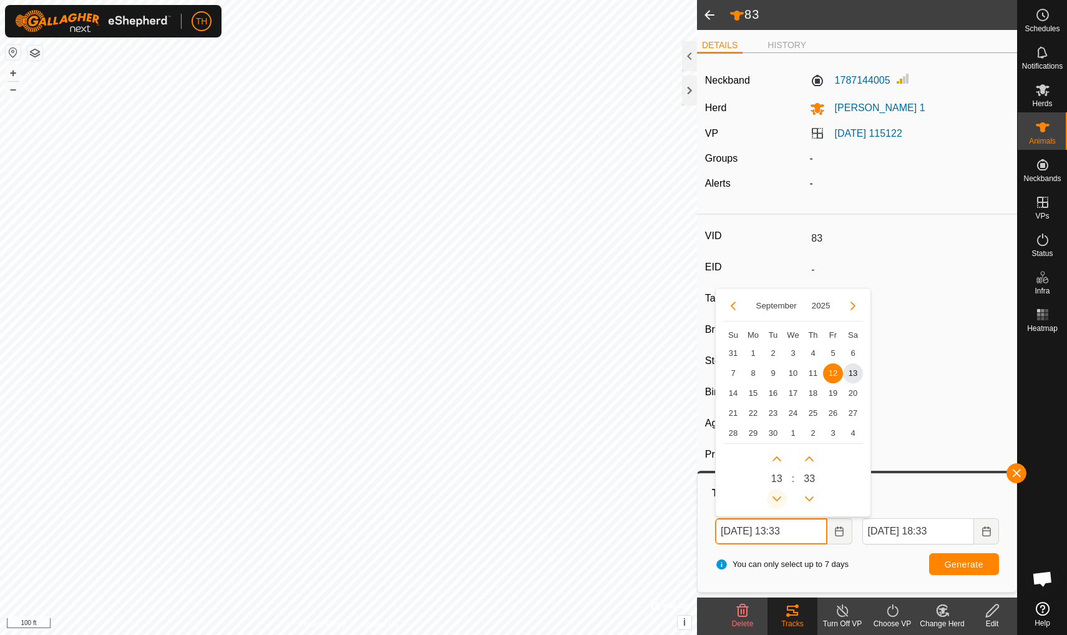
click at [777, 494] on icon "Previous Hour" at bounding box center [777, 499] width 10 height 10
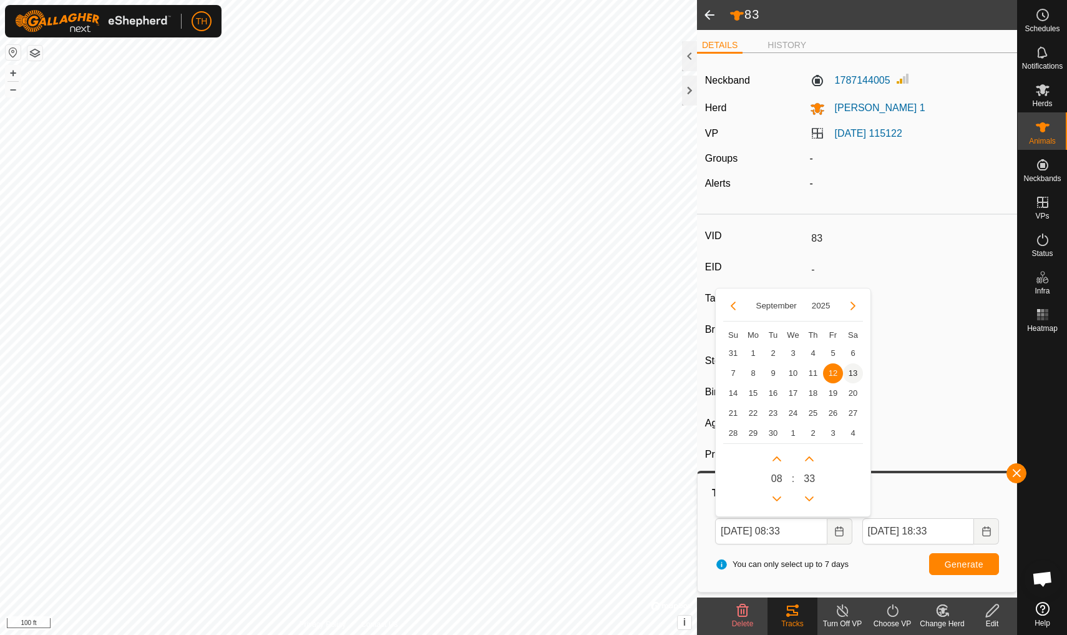
click at [855, 373] on span "13" at bounding box center [853, 373] width 20 height 20
type input "Sep 13, 2025 08:33"
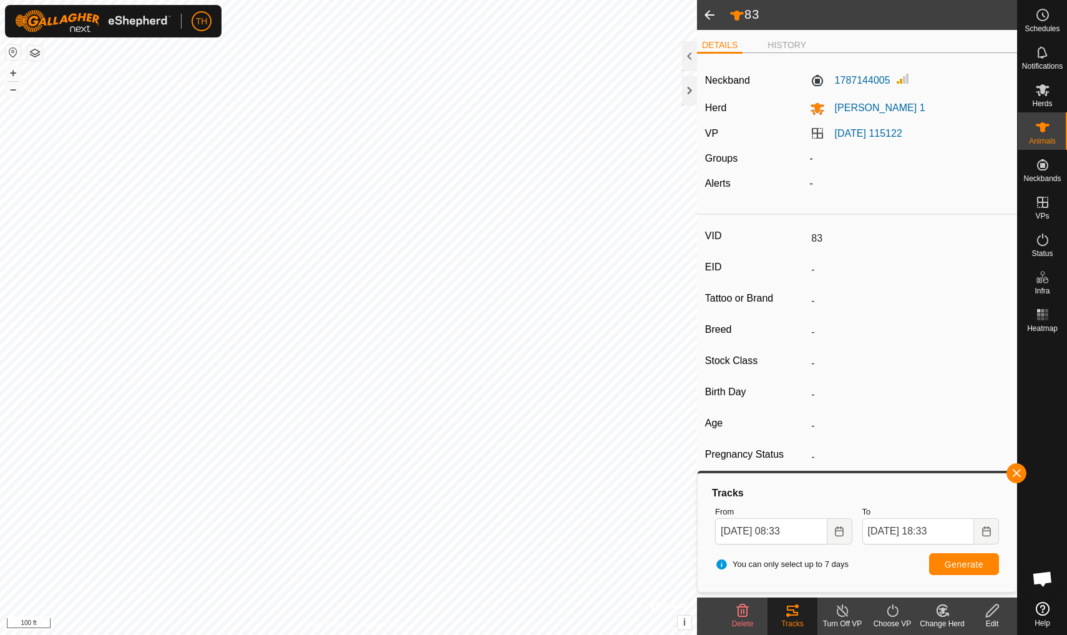
click at [962, 560] on span "Generate" at bounding box center [964, 564] width 39 height 10
click at [710, 14] on span at bounding box center [709, 15] width 25 height 30
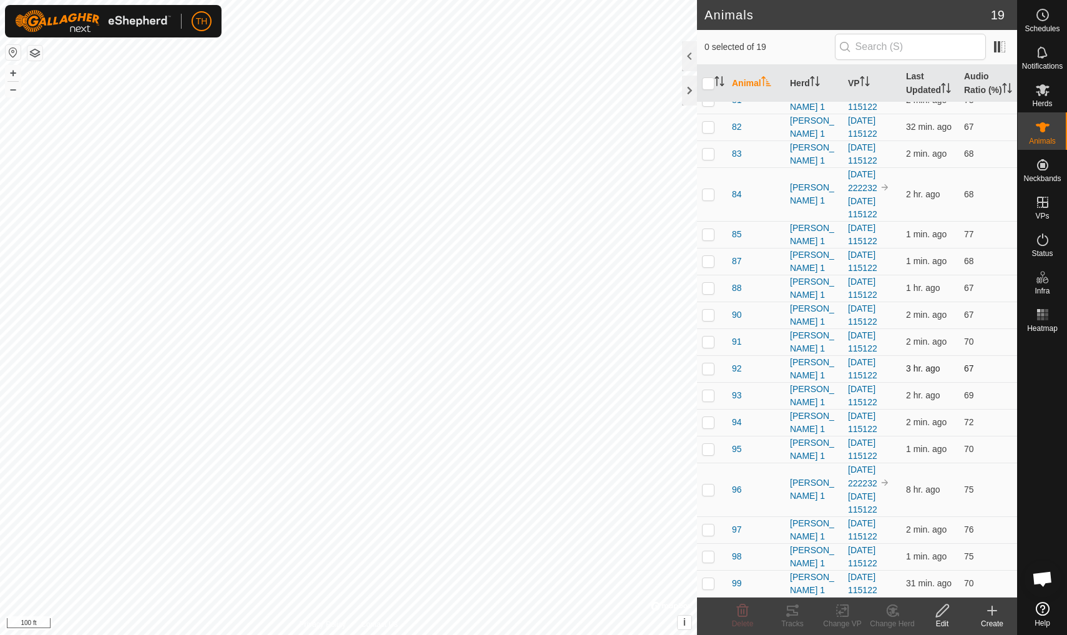
scroll to position [82, 0]
click at [735, 235] on span "85" at bounding box center [737, 234] width 10 height 13
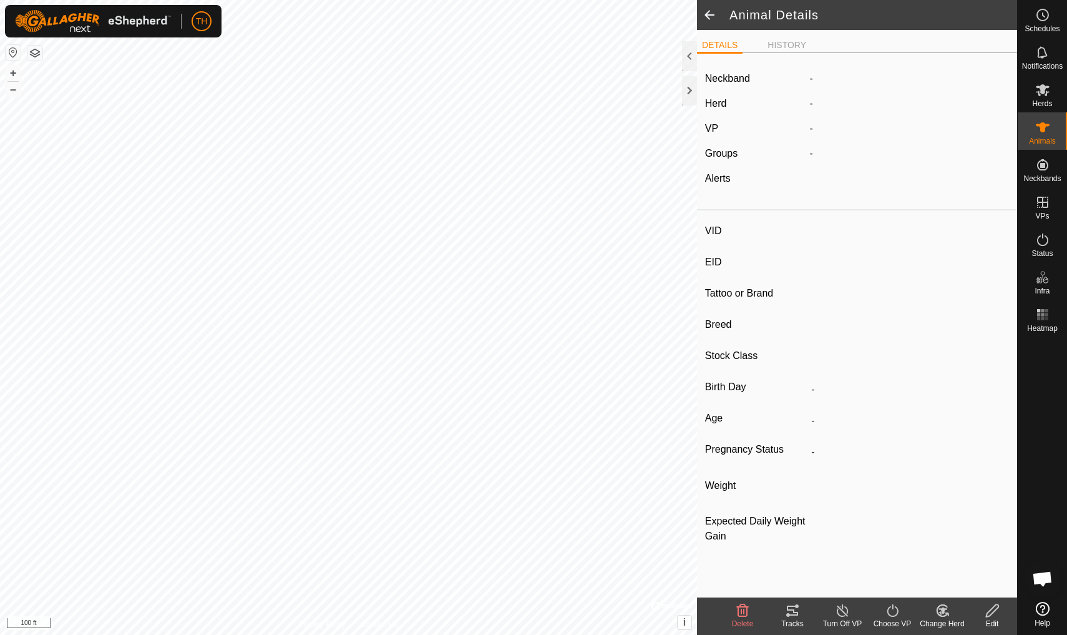
type input "85"
type input "-"
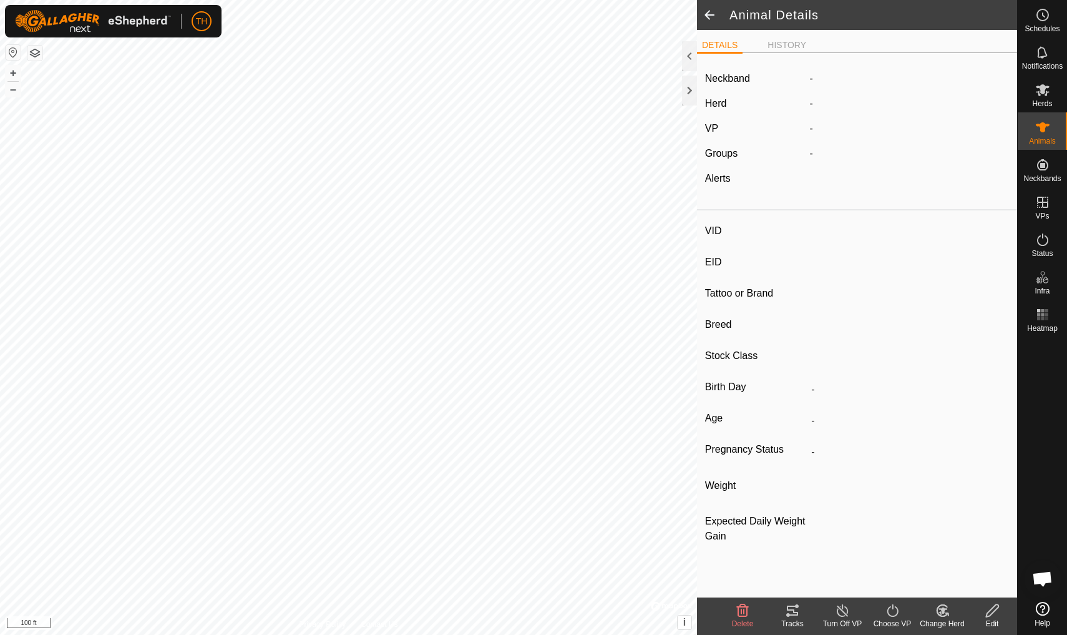
type input "0 kg"
type input "-"
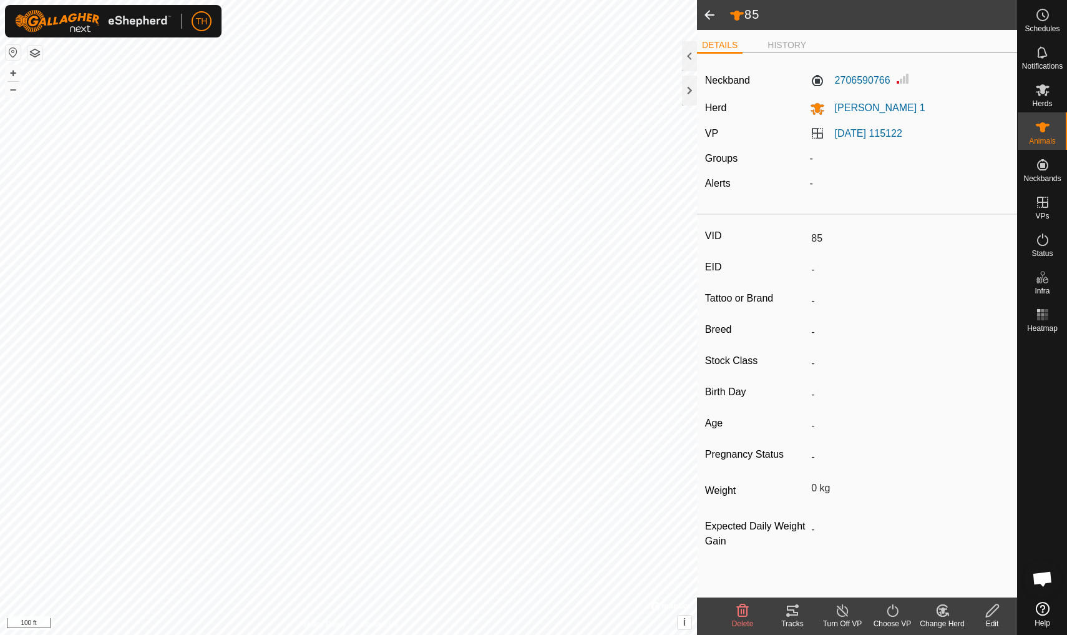
click at [791, 611] on icon at bounding box center [792, 610] width 15 height 15
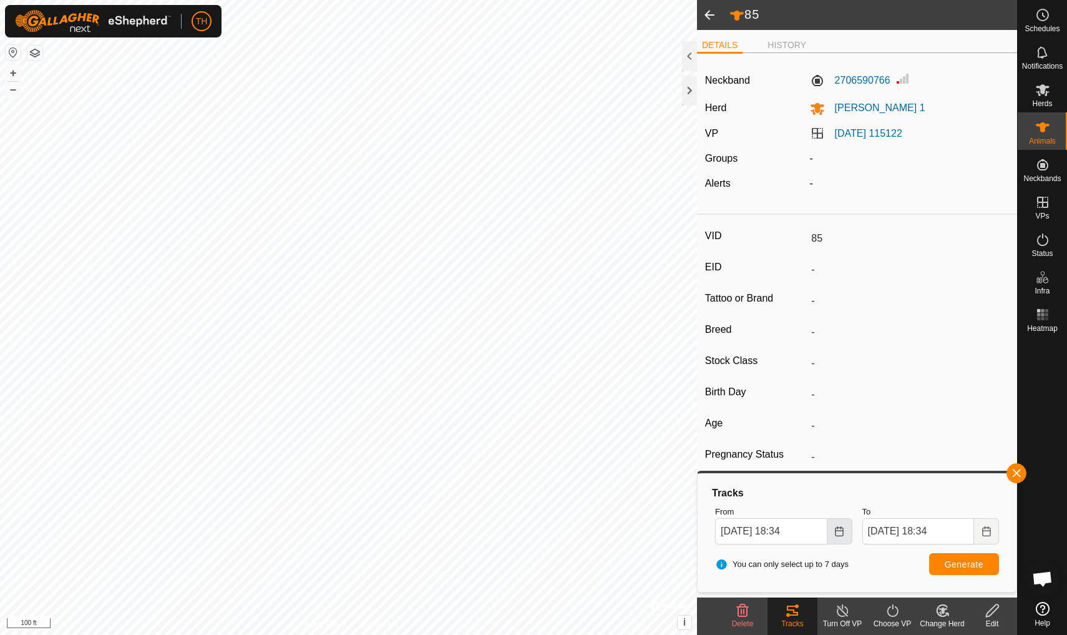
click at [839, 531] on icon "Choose Date" at bounding box center [839, 531] width 10 height 10
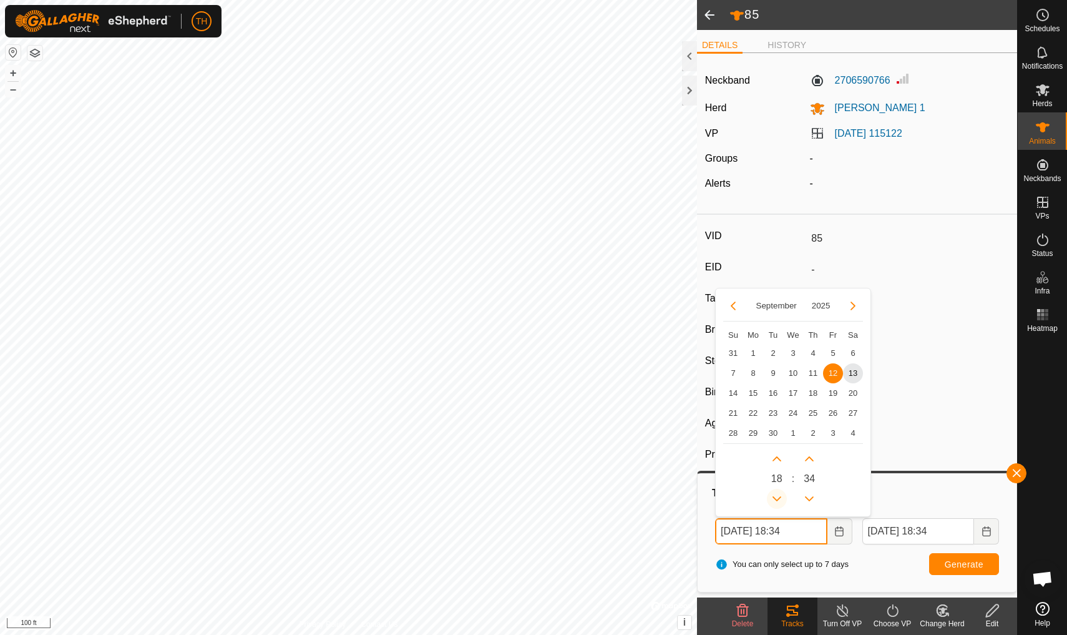
click at [779, 494] on icon "Previous Hour" at bounding box center [777, 499] width 10 height 10
click at [779, 494] on button "Previous Hour" at bounding box center [777, 499] width 20 height 20
click at [779, 494] on icon "Previous Hour" at bounding box center [777, 499] width 10 height 10
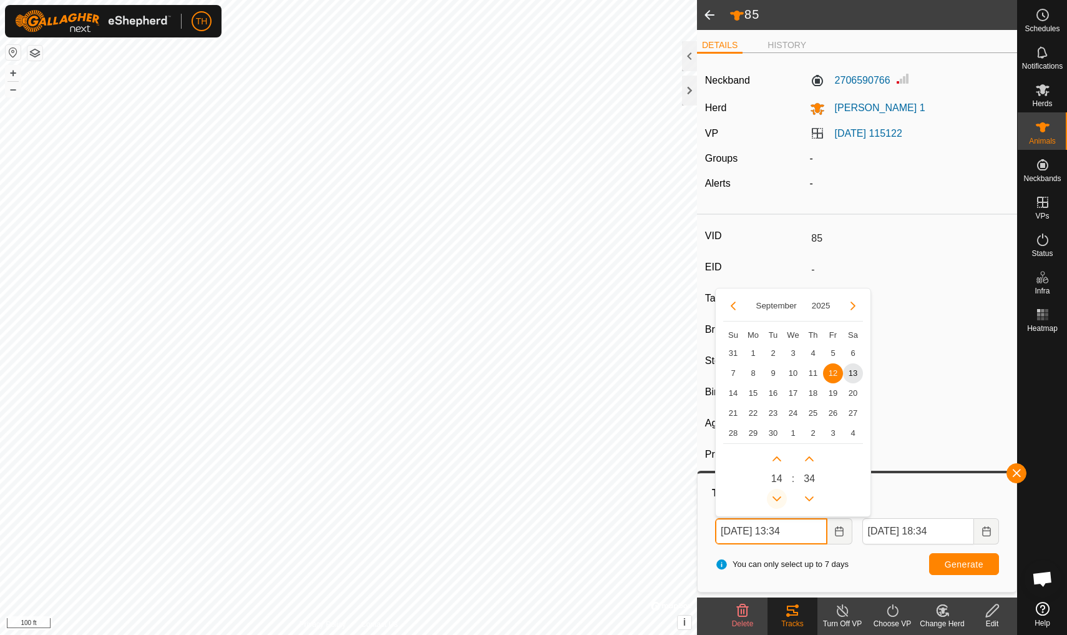
click at [779, 494] on icon "Previous Hour" at bounding box center [777, 499] width 10 height 10
click at [779, 494] on button "Previous Hour" at bounding box center [777, 499] width 20 height 20
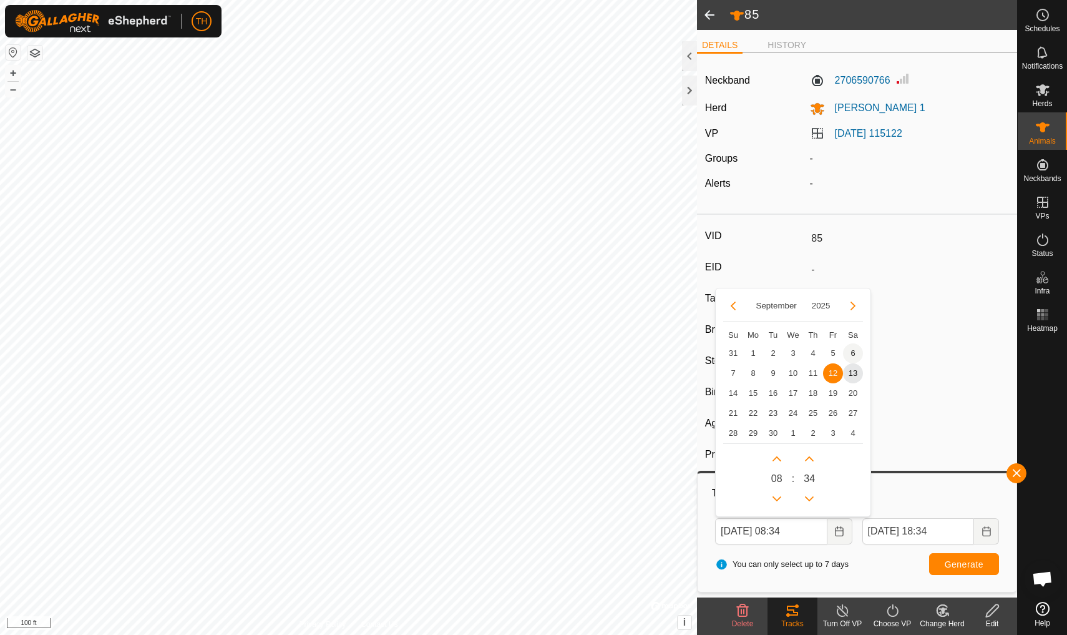
click at [854, 362] on span "6" at bounding box center [853, 353] width 20 height 20
type input "Sep 06, 2025 08:34"
type input "Sep 13, 2025 08:34"
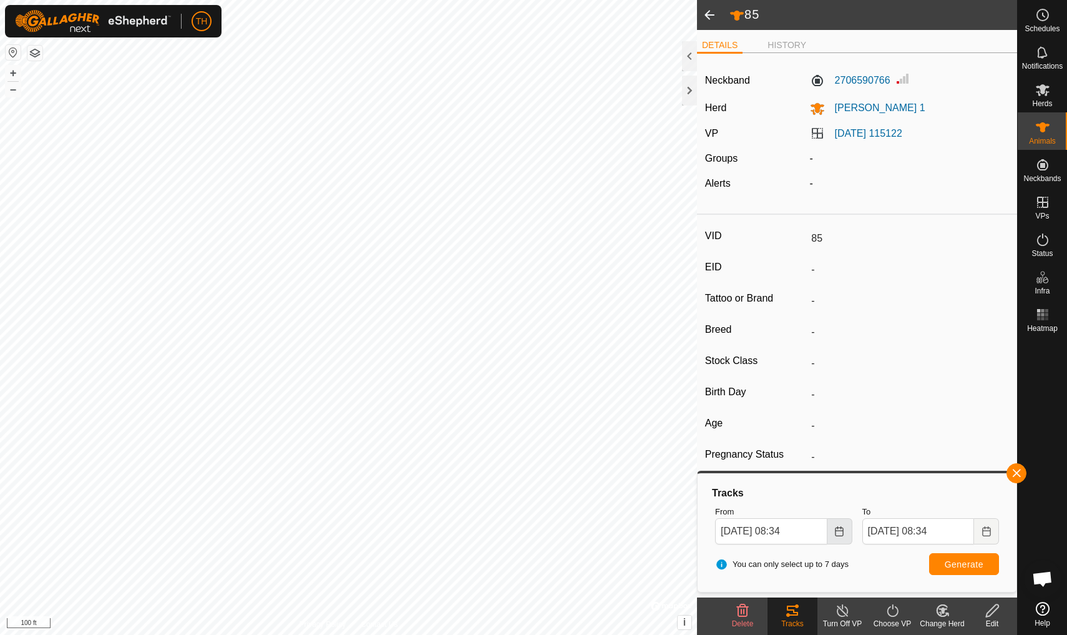
click at [838, 521] on button "Choose Date" at bounding box center [840, 531] width 25 height 26
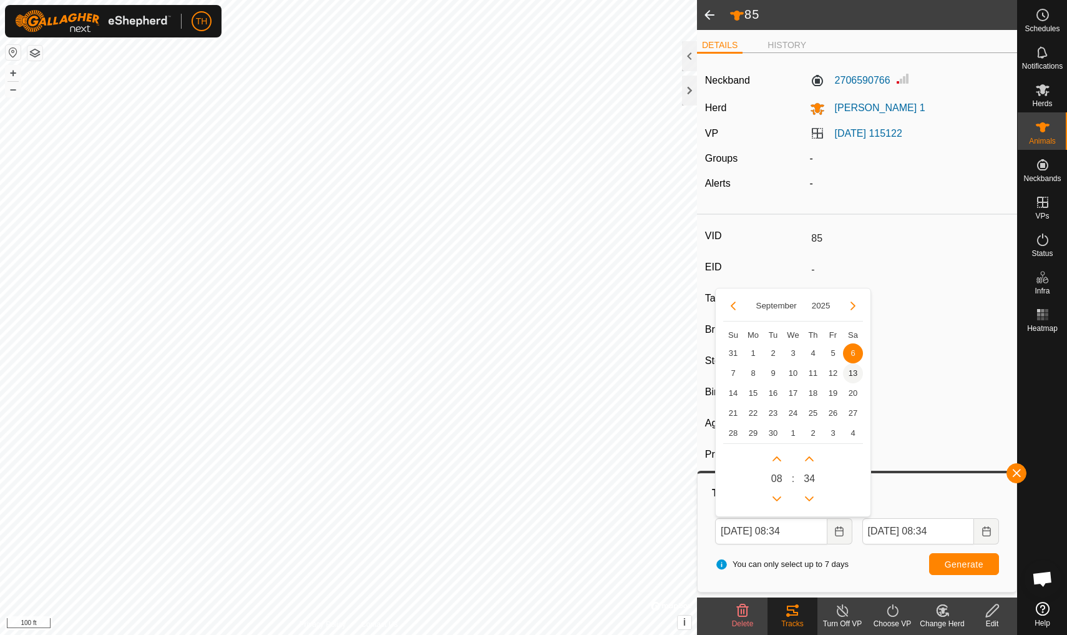
click at [856, 371] on span "13" at bounding box center [853, 373] width 20 height 20
type input "Sep 13, 2025 08:34"
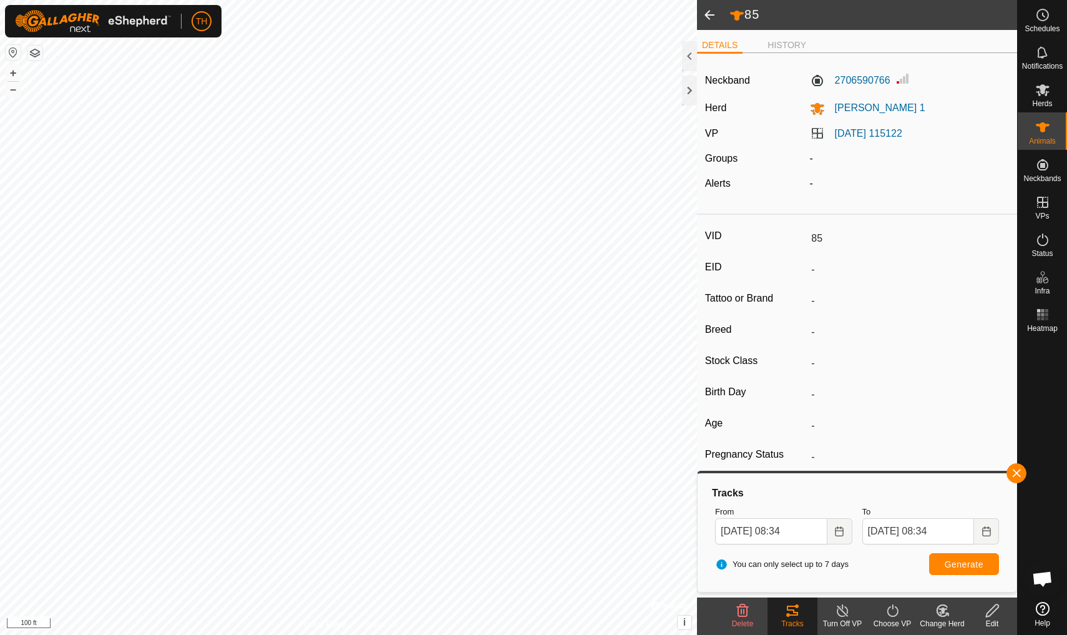
click at [954, 562] on span "Generate" at bounding box center [964, 564] width 39 height 10
click at [987, 530] on icon "Choose Date" at bounding box center [986, 531] width 8 height 10
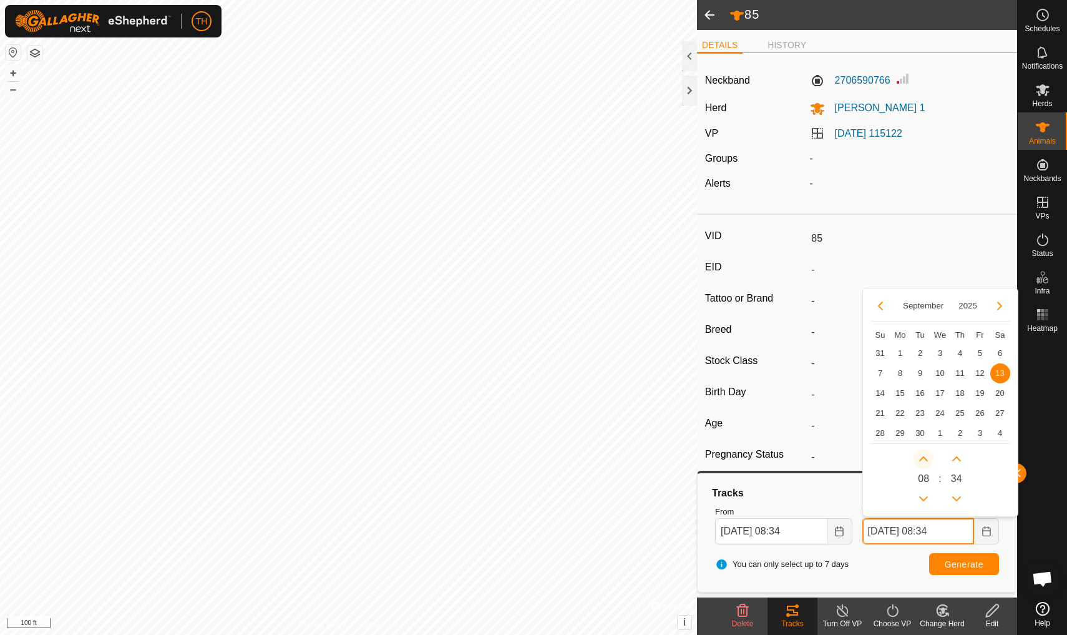
click at [925, 457] on icon "Next Hour" at bounding box center [923, 458] width 9 height 5
click at [925, 455] on button "Next Hour" at bounding box center [924, 459] width 20 height 20
click at [925, 455] on icon "Next Hour" at bounding box center [924, 459] width 10 height 10
click at [925, 455] on button "Next Hour" at bounding box center [924, 459] width 20 height 20
click at [925, 455] on icon "Next Hour" at bounding box center [924, 459] width 10 height 10
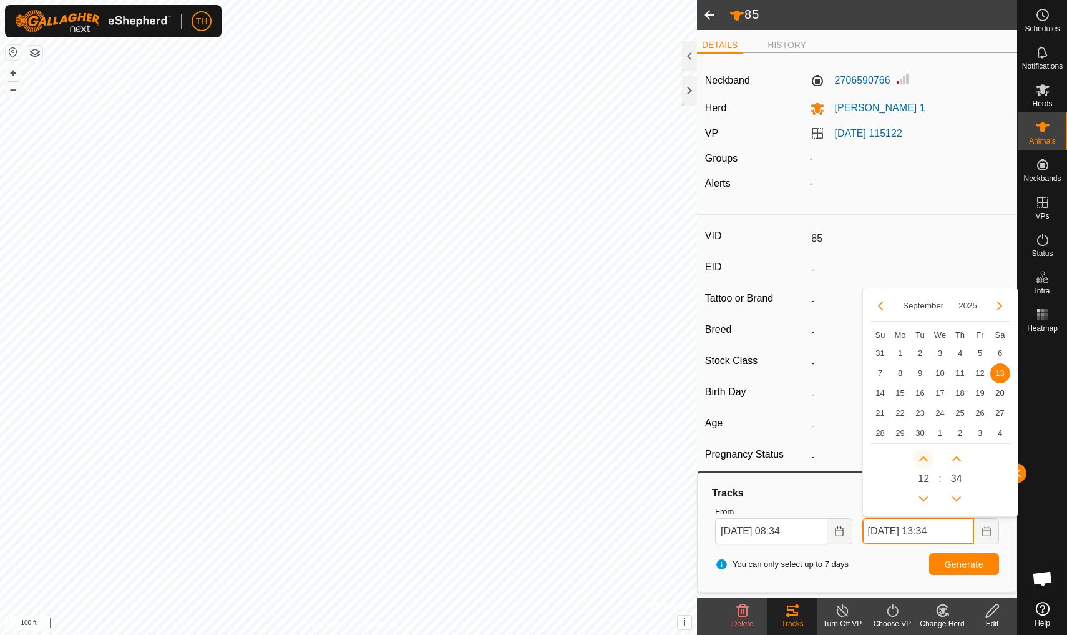
click at [925, 455] on icon "Next Hour" at bounding box center [924, 459] width 10 height 10
click at [925, 455] on button "Next Hour" at bounding box center [924, 459] width 20 height 20
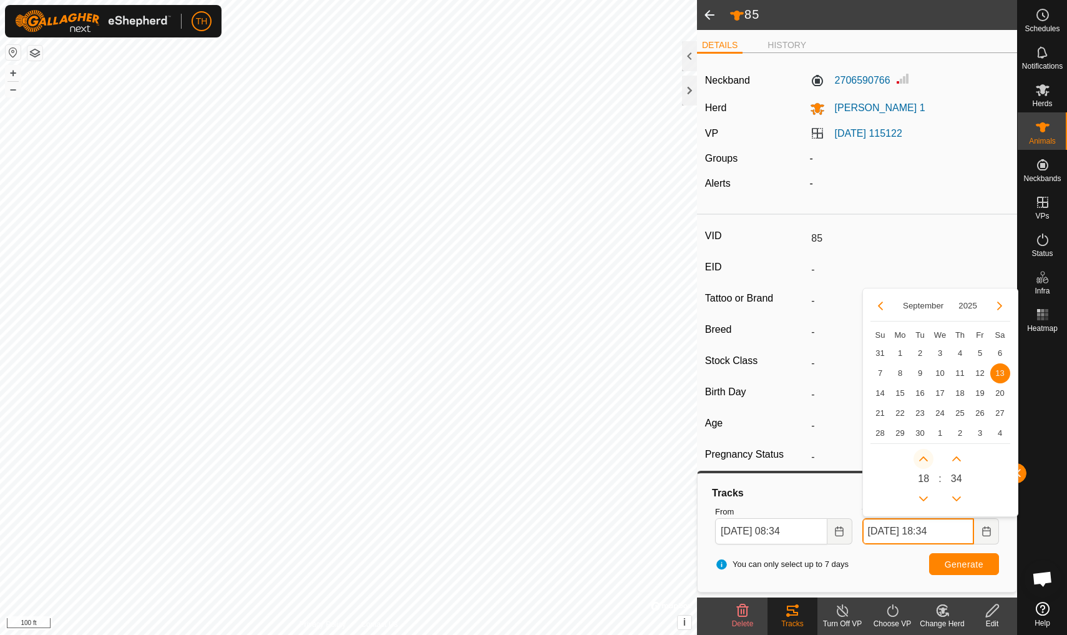
click at [925, 455] on icon "Next Hour" at bounding box center [924, 459] width 10 height 10
click at [920, 497] on icon "Previous Hour" at bounding box center [924, 499] width 10 height 10
click at [920, 497] on button "Previous Hour" at bounding box center [924, 499] width 20 height 20
type input "Sep 13, 2025 18:34"
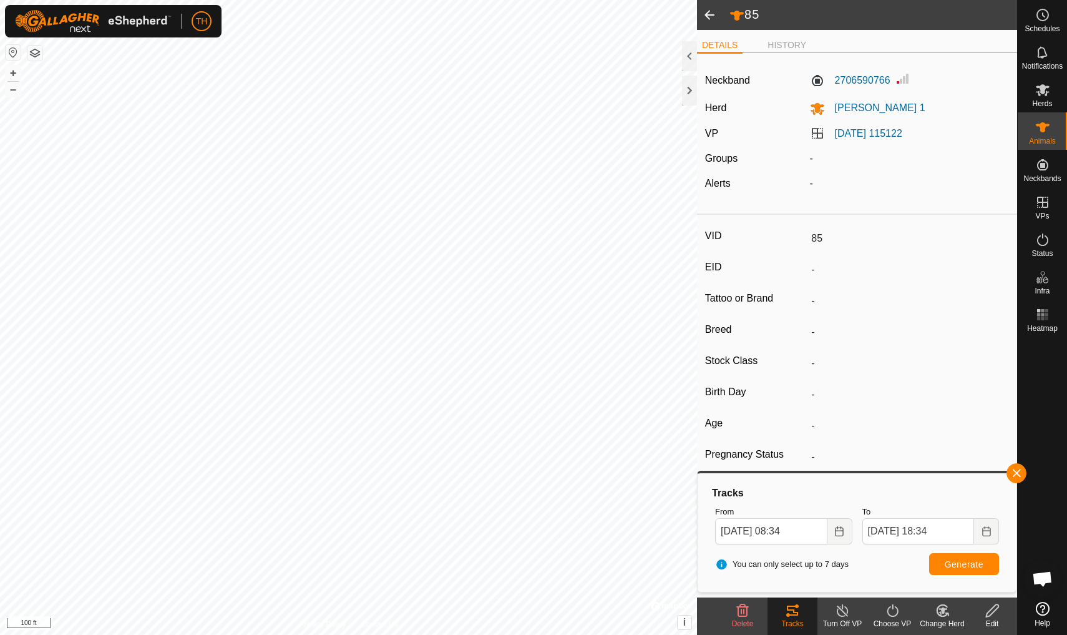
click at [967, 564] on span "Generate" at bounding box center [964, 564] width 39 height 10
click at [710, 14] on span at bounding box center [709, 15] width 25 height 30
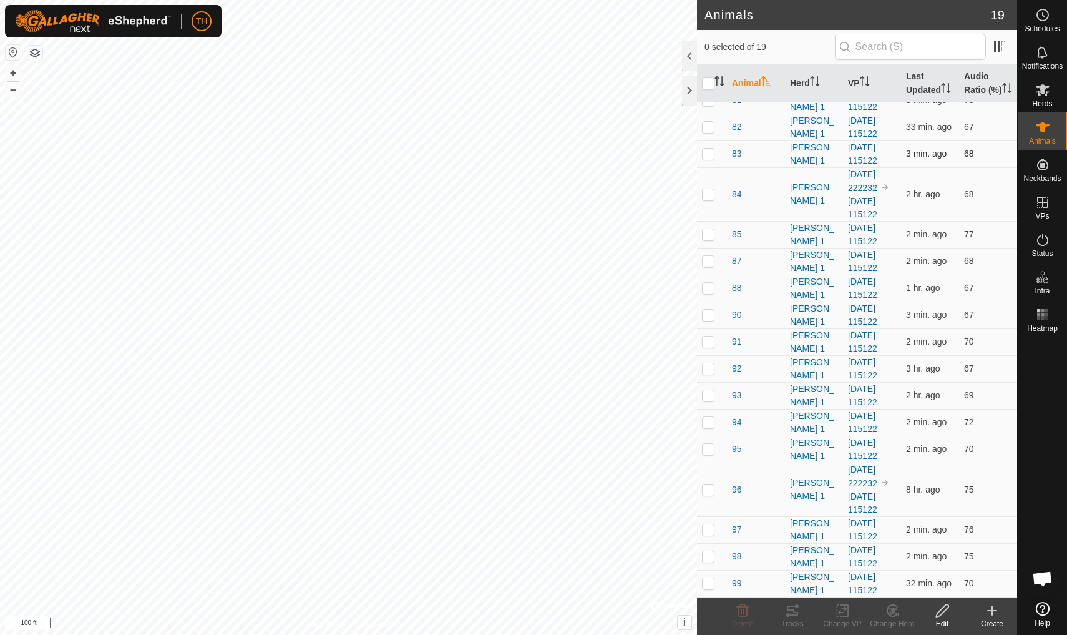
scroll to position [82, 0]
click at [736, 449] on span "95" at bounding box center [737, 448] width 10 height 13
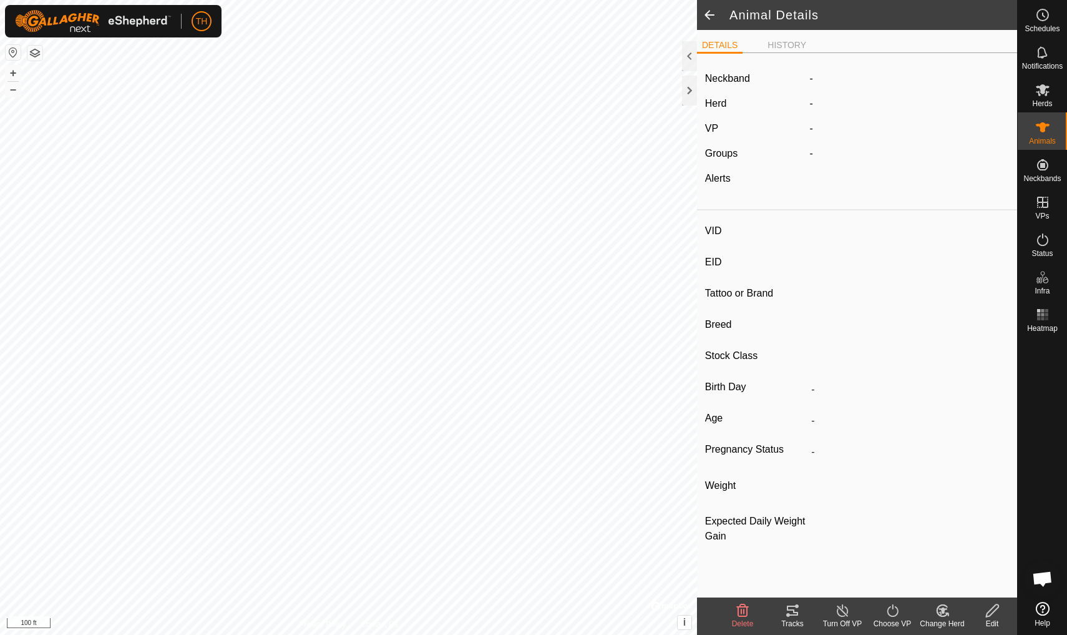
type input "95"
type input "-"
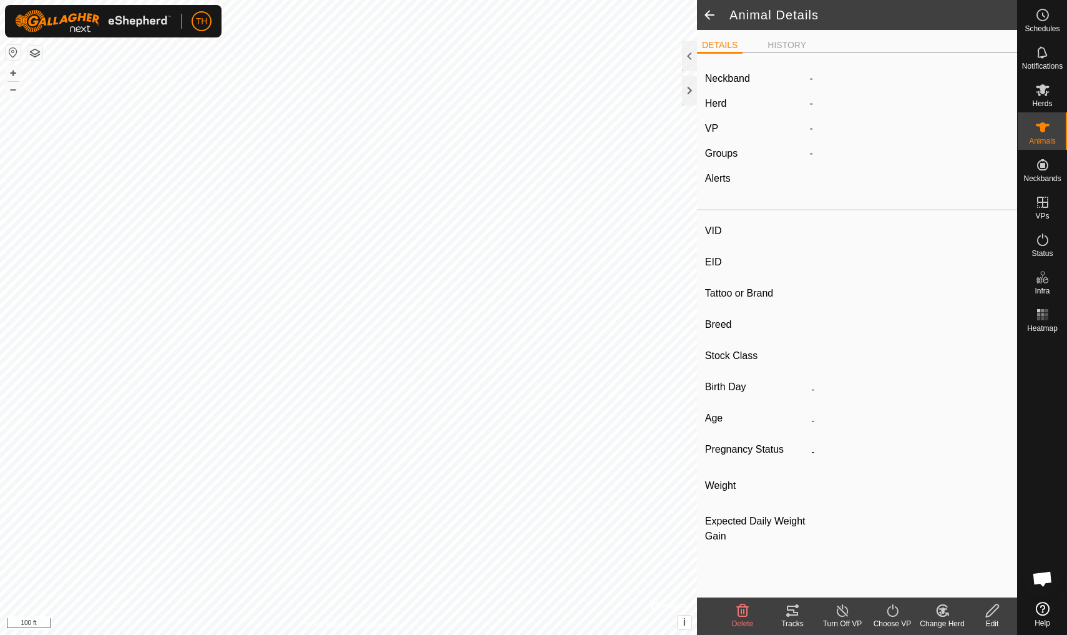
type input "0 kg"
type input "-"
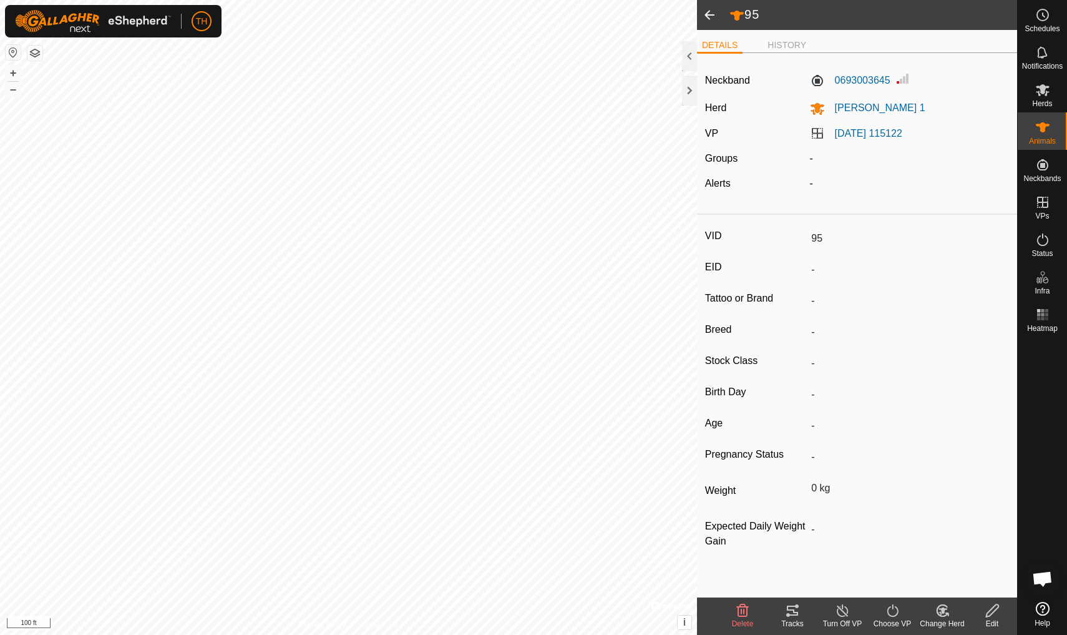
click at [793, 616] on icon at bounding box center [792, 610] width 15 height 15
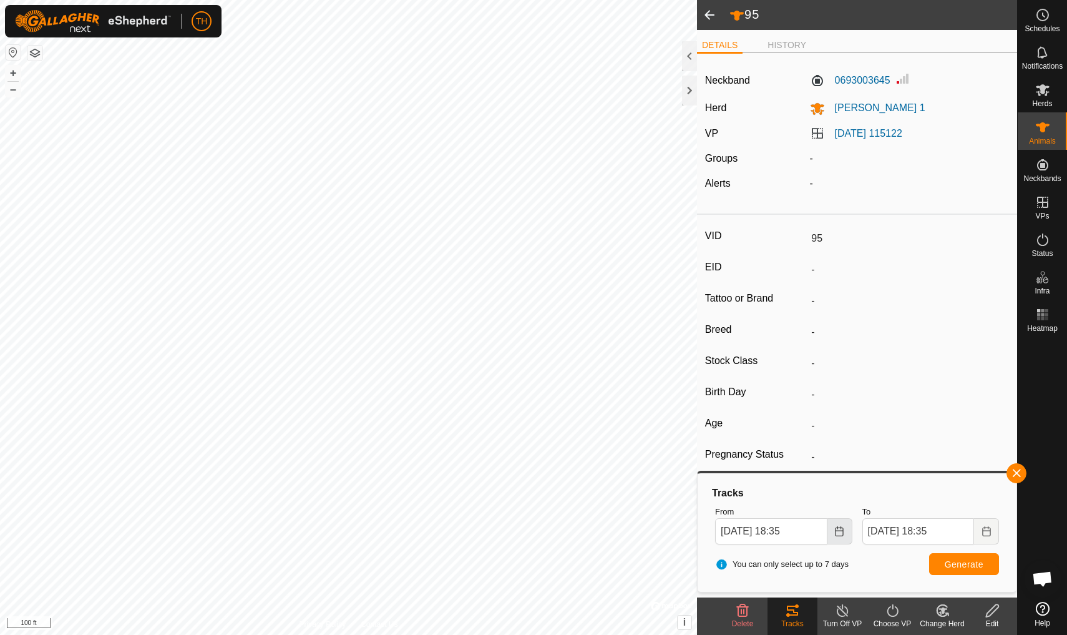
click at [839, 531] on icon "Choose Date" at bounding box center [839, 531] width 10 height 10
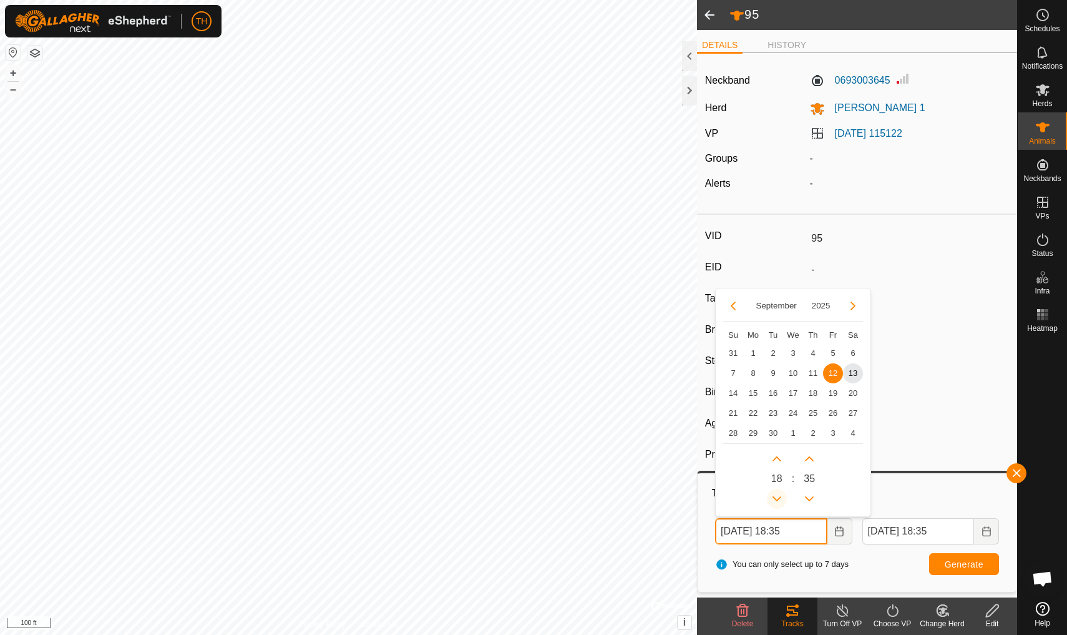
click at [778, 500] on icon "Previous Hour" at bounding box center [777, 499] width 10 height 10
click at [778, 500] on button "Previous Hour" at bounding box center [777, 499] width 20 height 20
click at [778, 500] on icon "Previous Hour" at bounding box center [777, 499] width 10 height 10
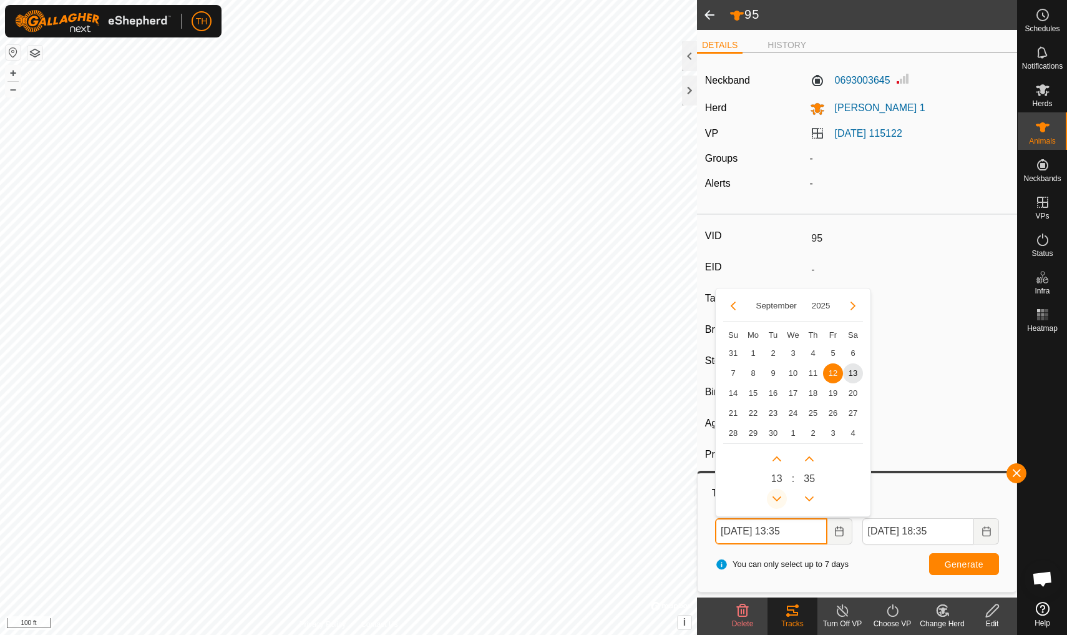
click at [778, 500] on icon "Previous Hour" at bounding box center [777, 499] width 10 height 10
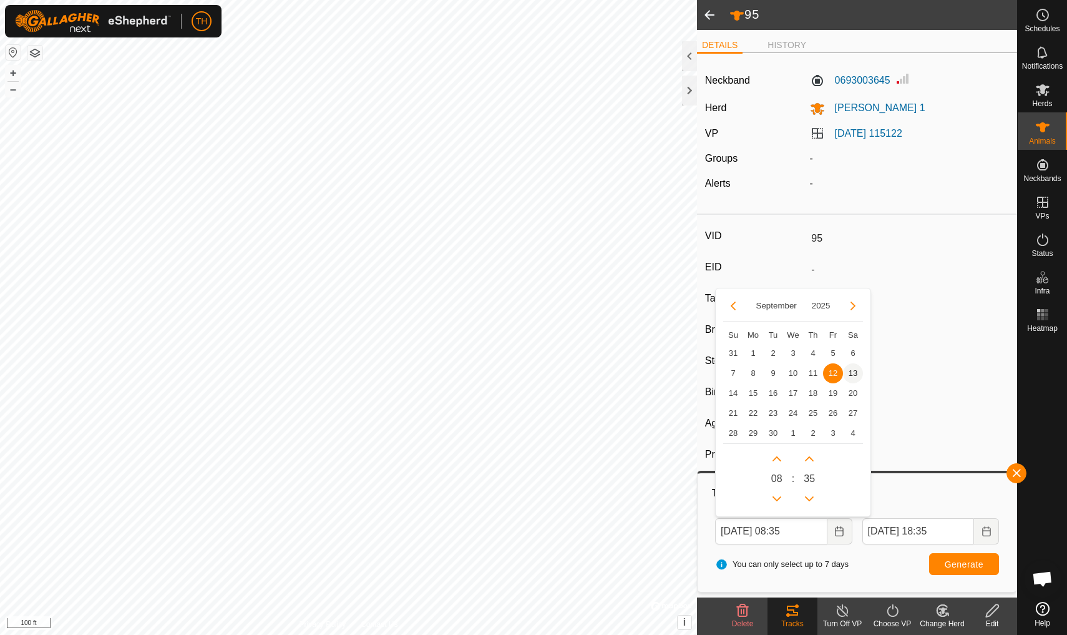
click at [854, 371] on span "13" at bounding box center [853, 373] width 20 height 20
type input "Sep 13, 2025 08:35"
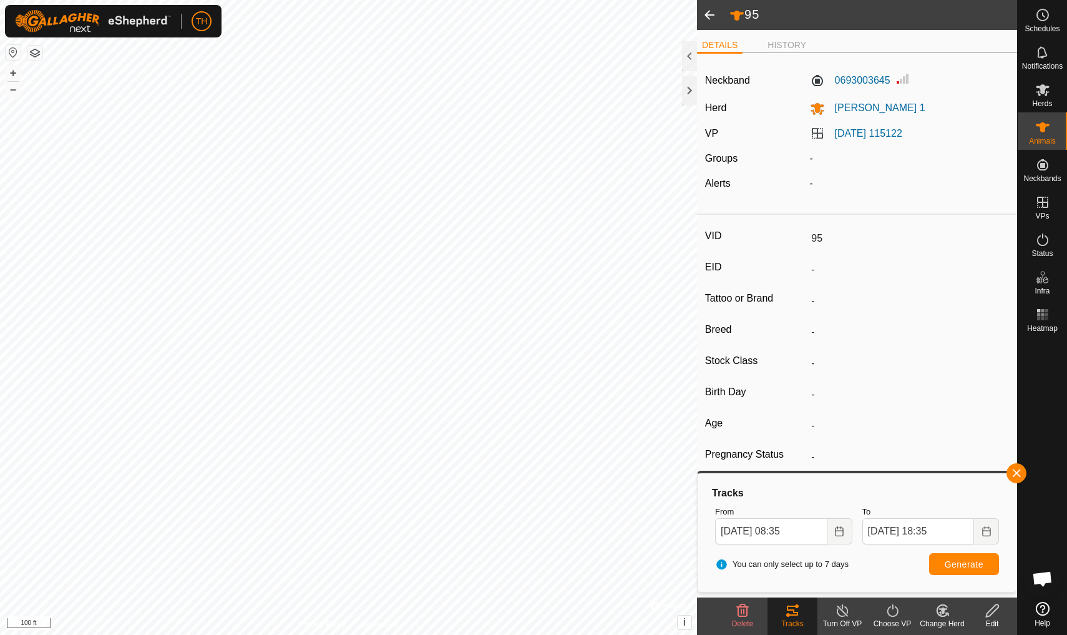
click at [959, 568] on span "Generate" at bounding box center [964, 564] width 39 height 10
click at [688, 56] on div at bounding box center [689, 56] width 15 height 30
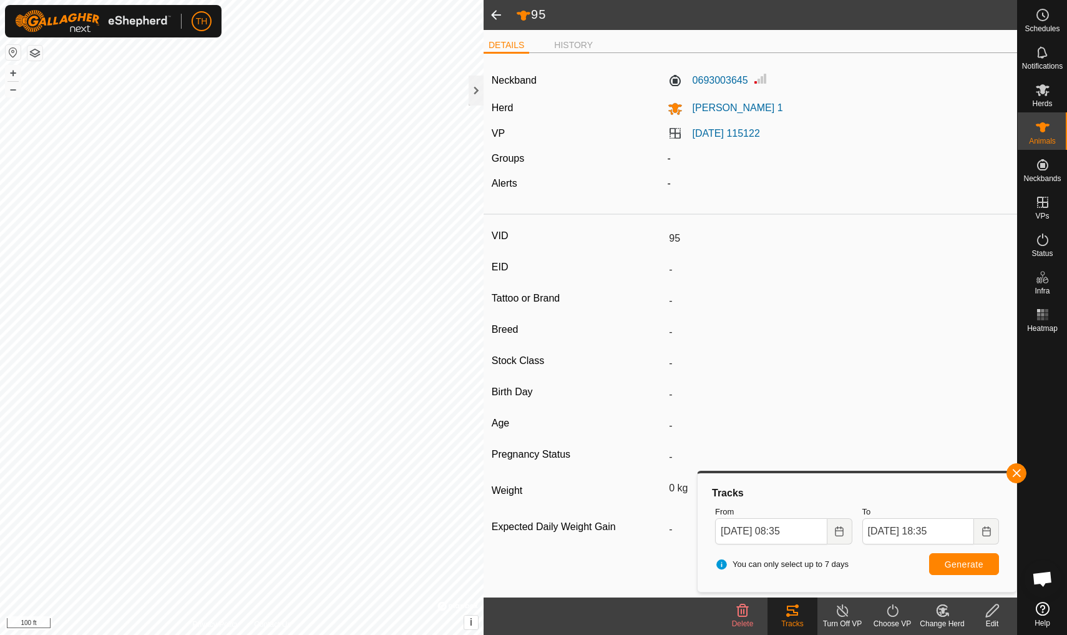
click at [501, 15] on span at bounding box center [496, 15] width 25 height 30
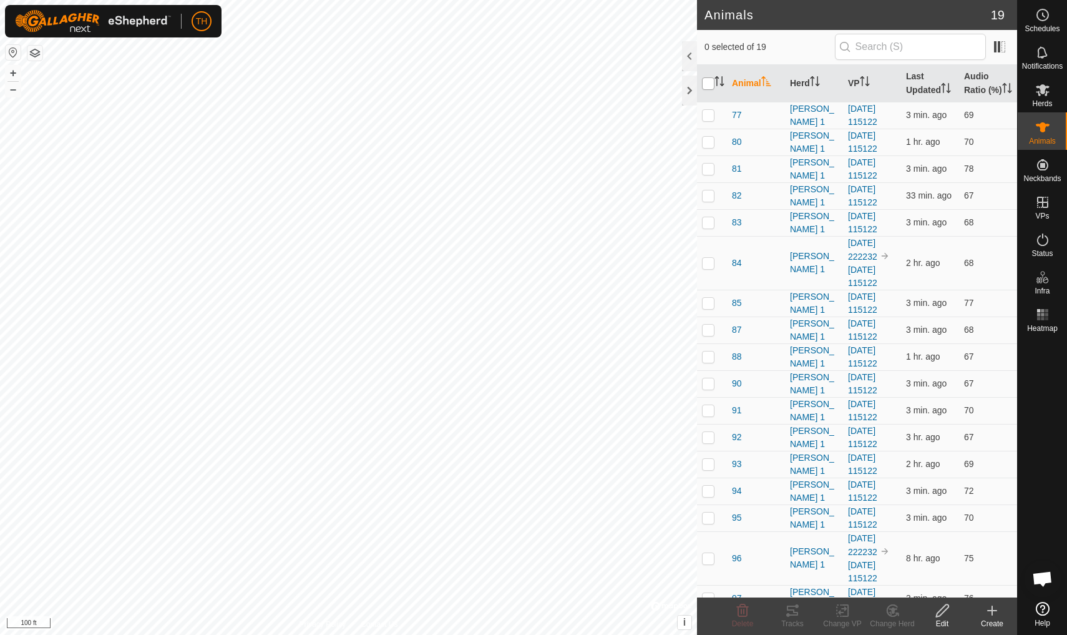
click at [710, 88] on input "checkbox" at bounding box center [708, 83] width 12 height 12
checkbox input "true"
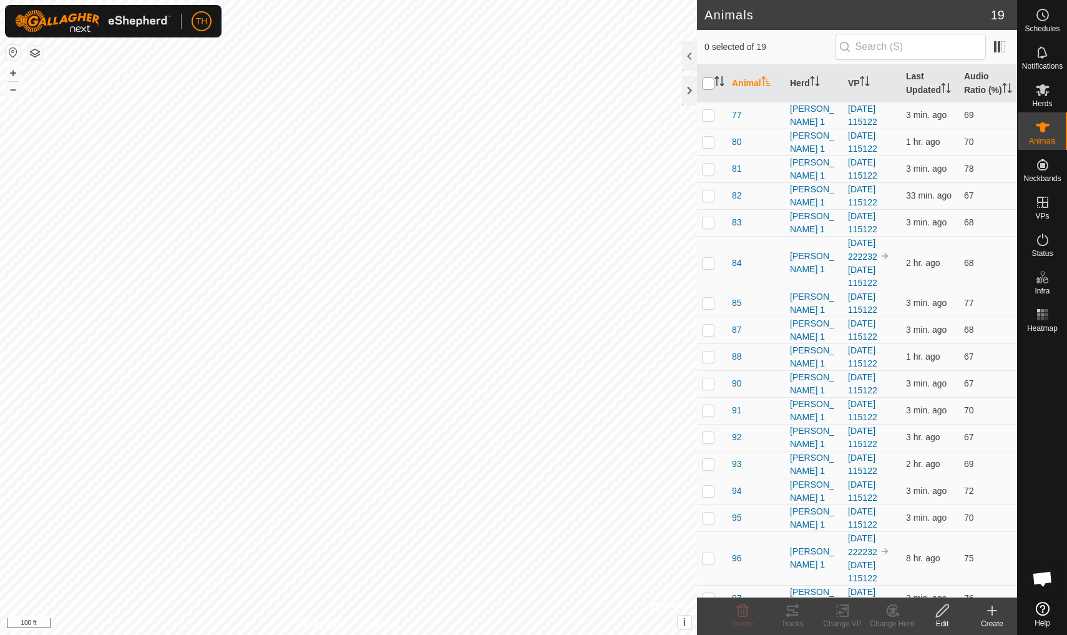
checkbox input "true"
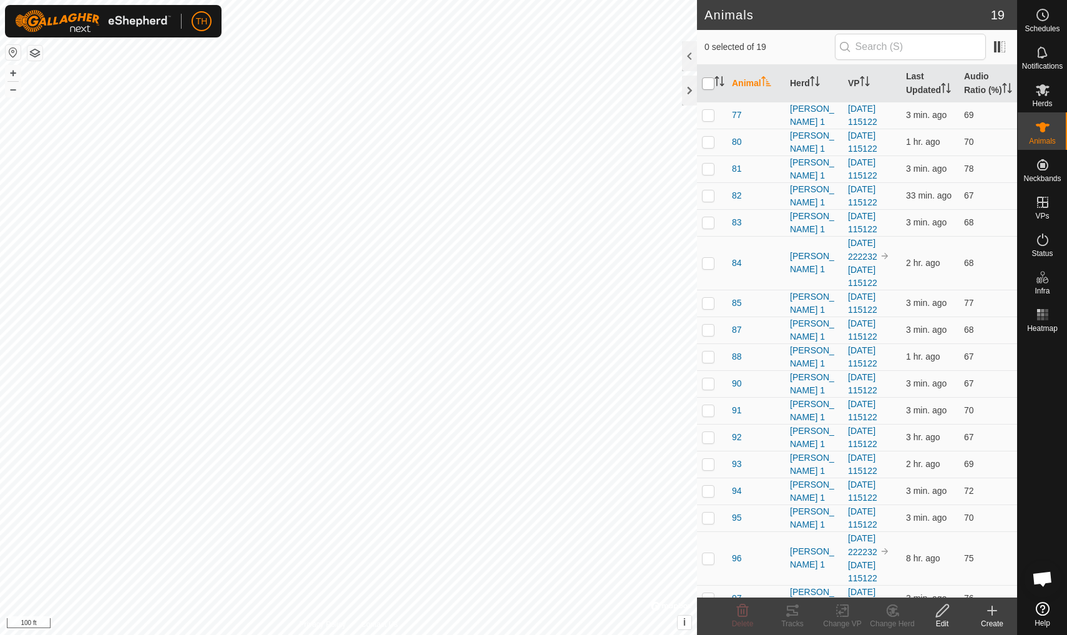
checkbox input "true"
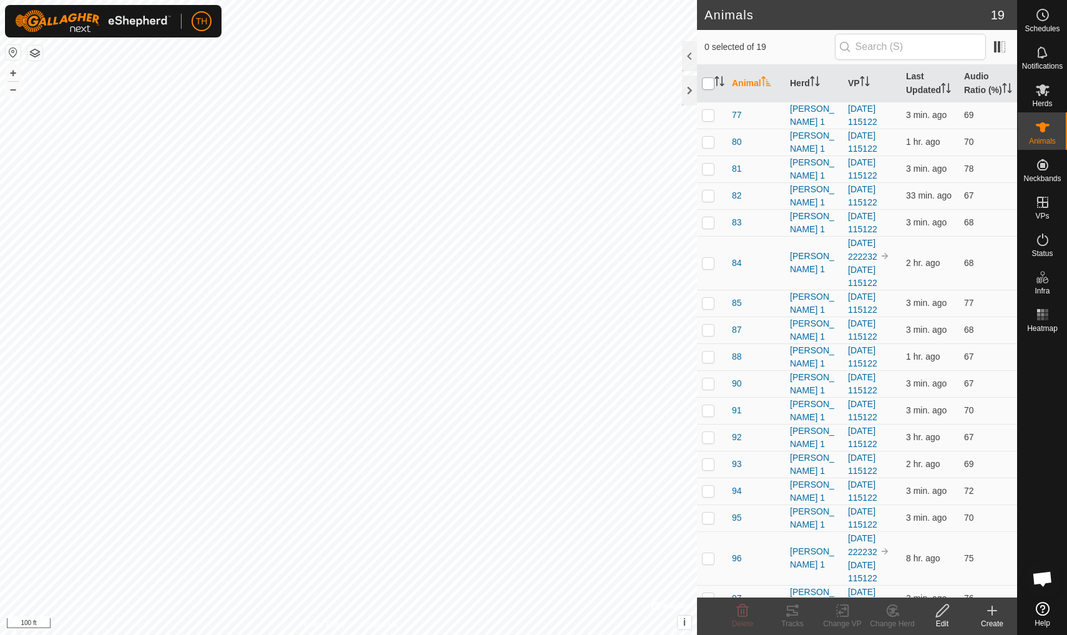
checkbox input "true"
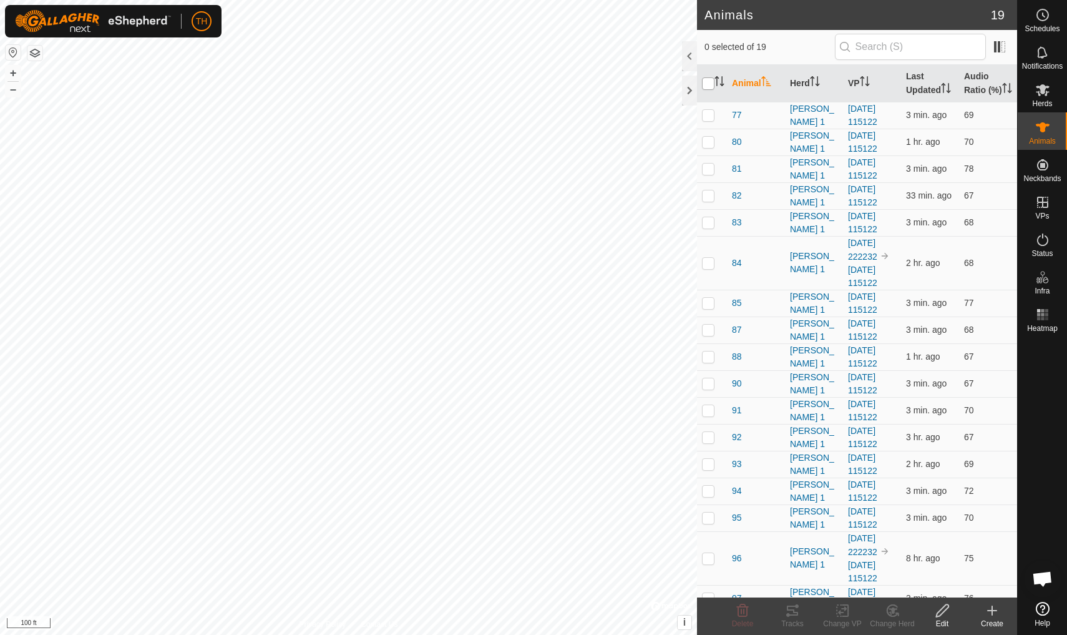
checkbox input "true"
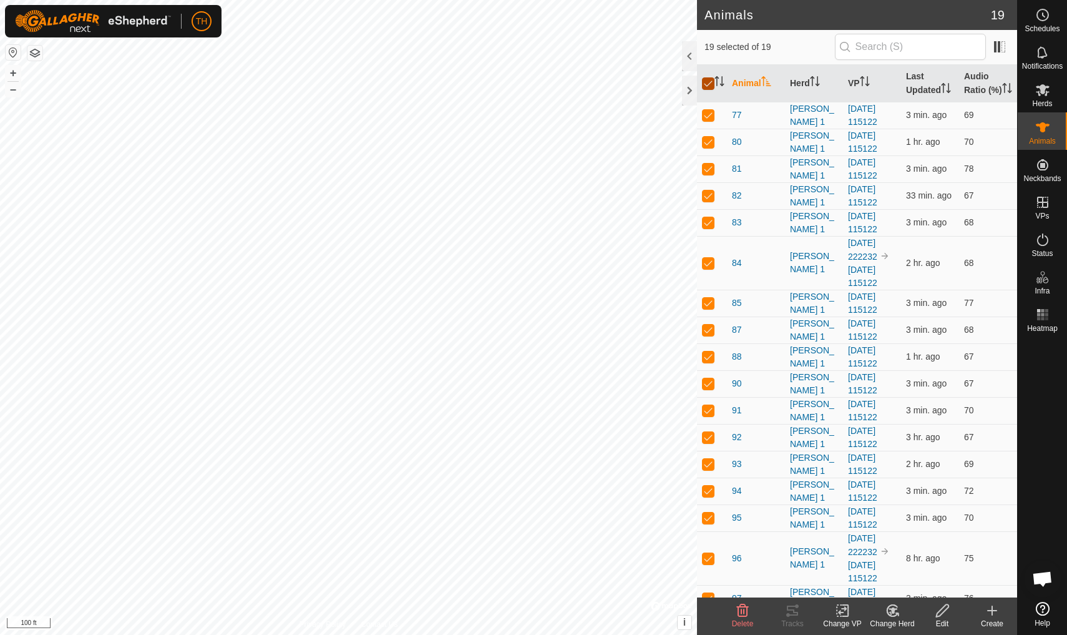
click at [707, 88] on input "checkbox" at bounding box center [708, 83] width 12 height 12
checkbox input "false"
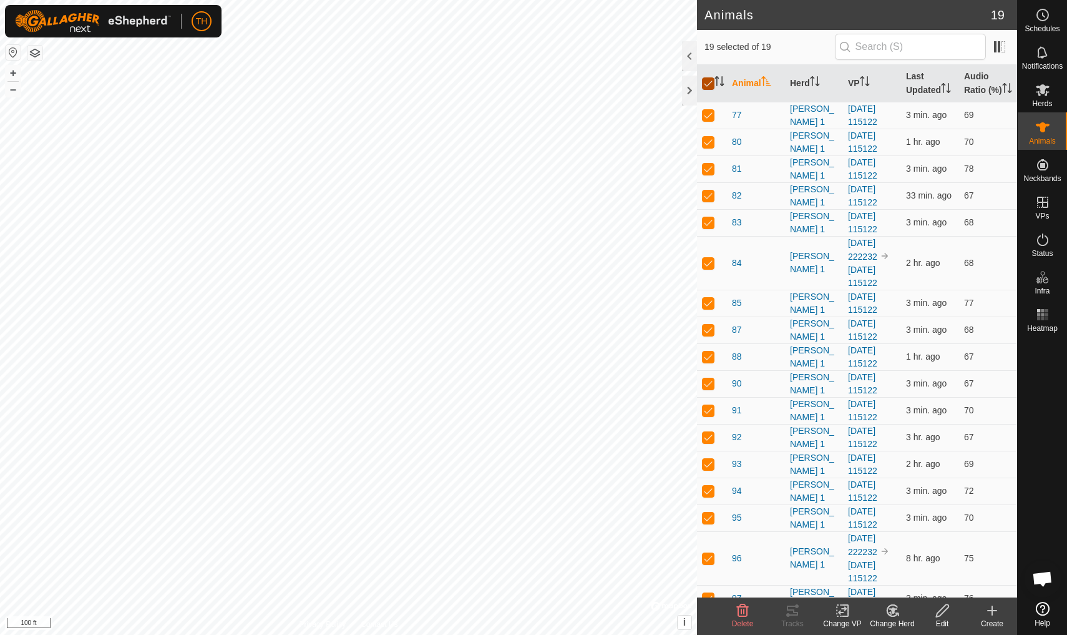
checkbox input "false"
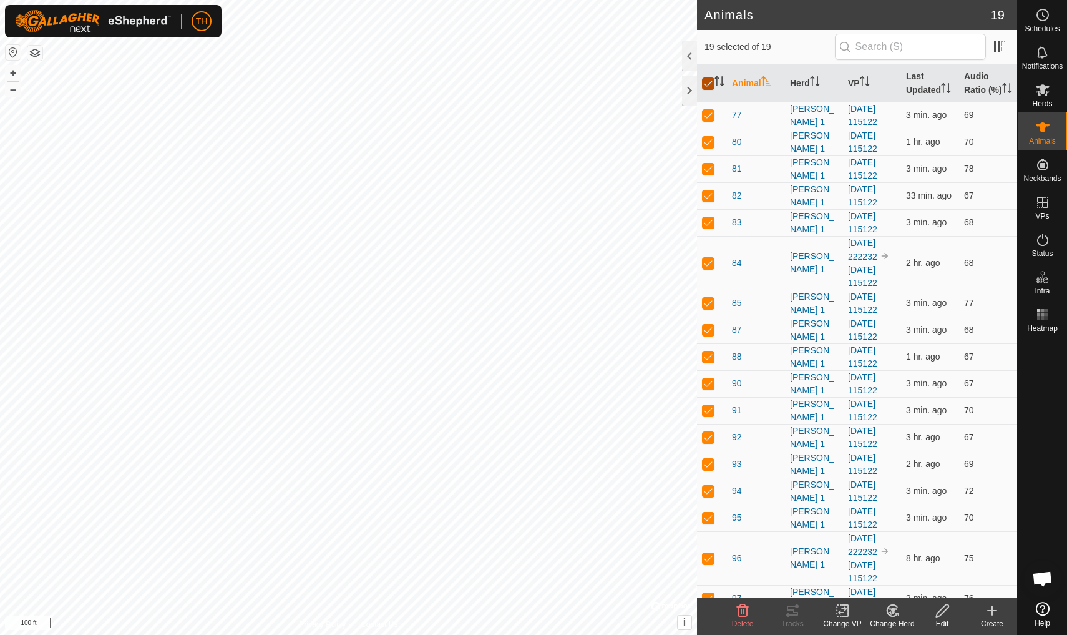
checkbox input "false"
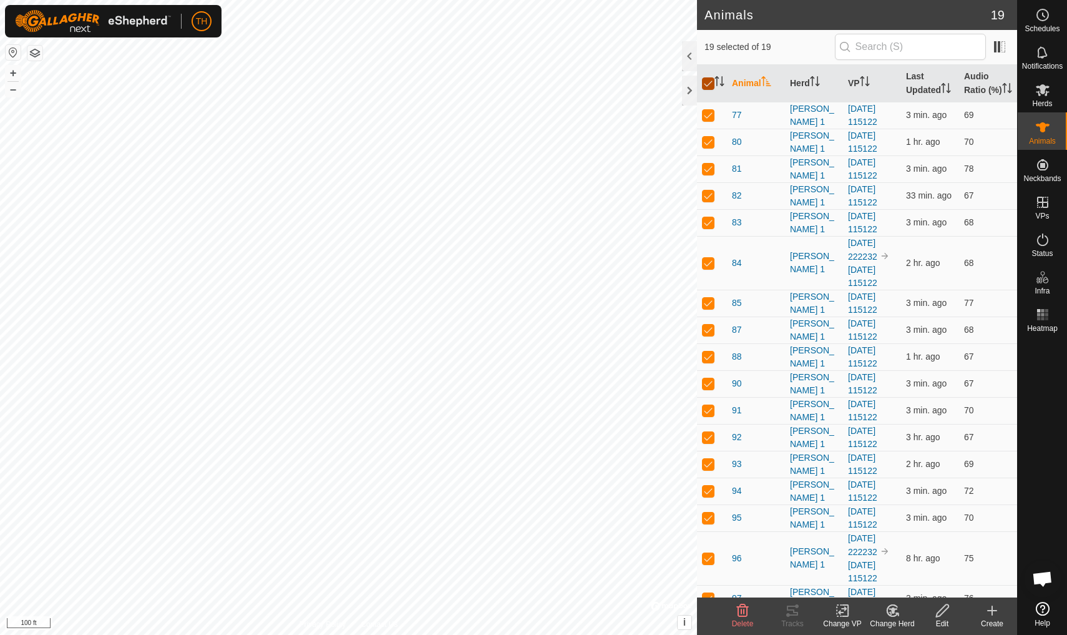
checkbox input "false"
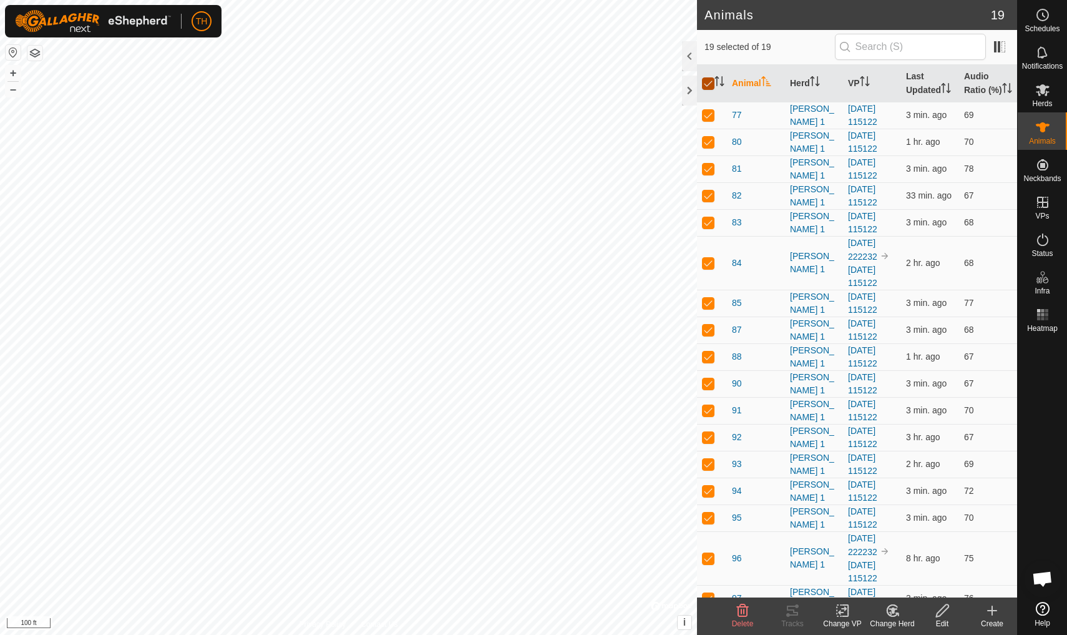
checkbox input "false"
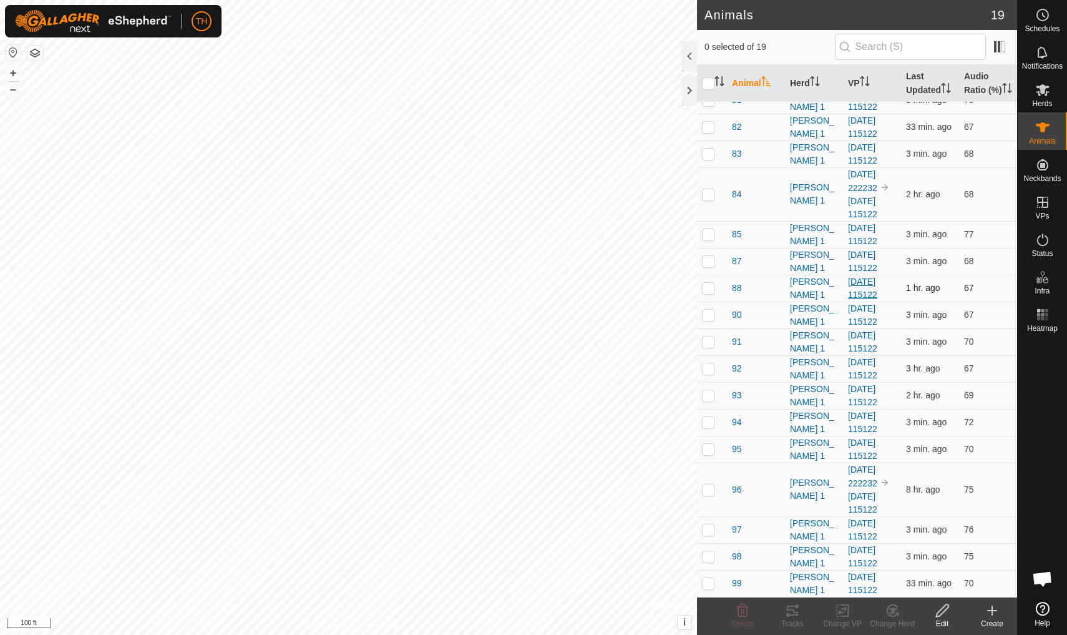
scroll to position [82, 0]
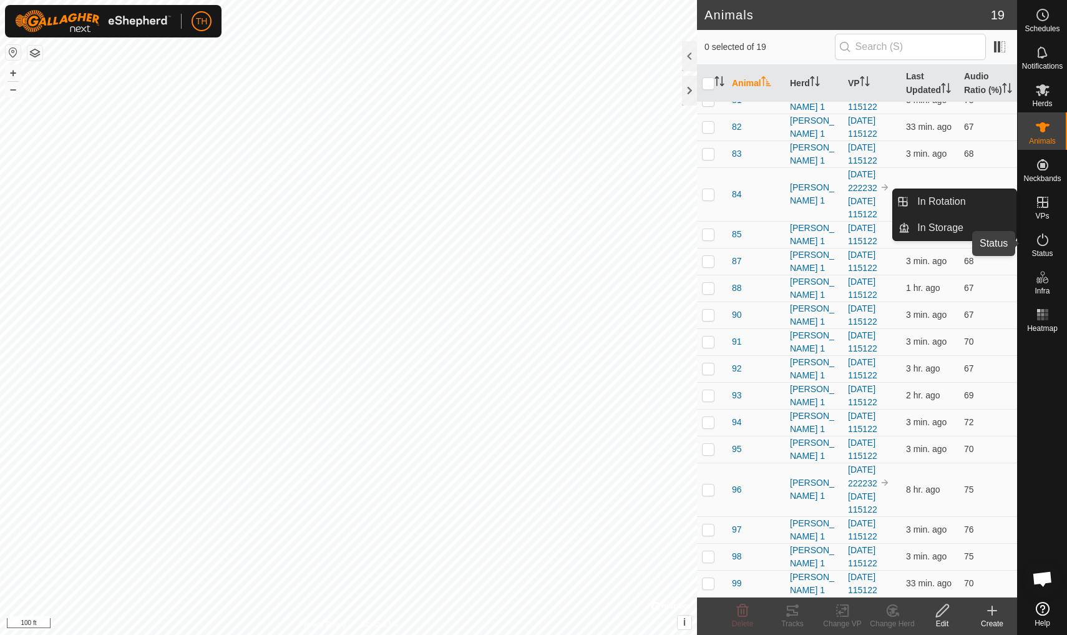
click at [1043, 239] on icon at bounding box center [1042, 239] width 15 height 15
